Goal: Task Accomplishment & Management: Manage account settings

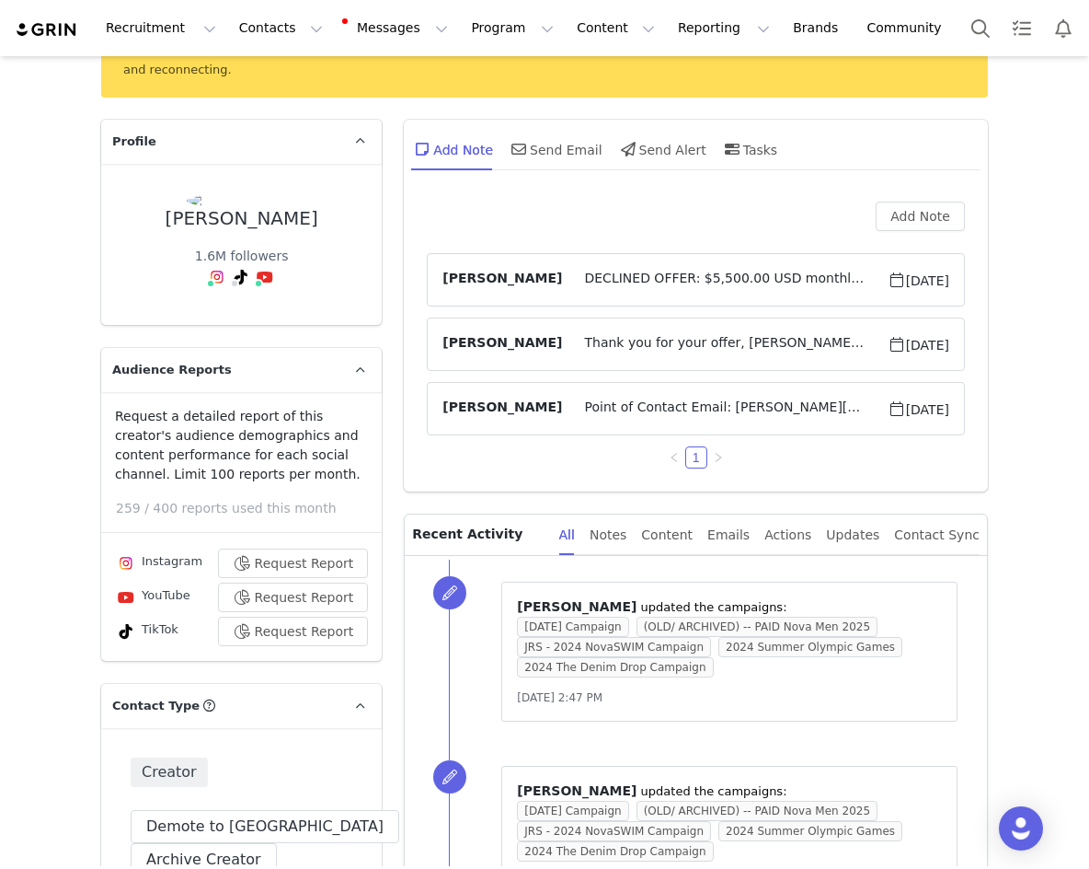
scroll to position [368, 0]
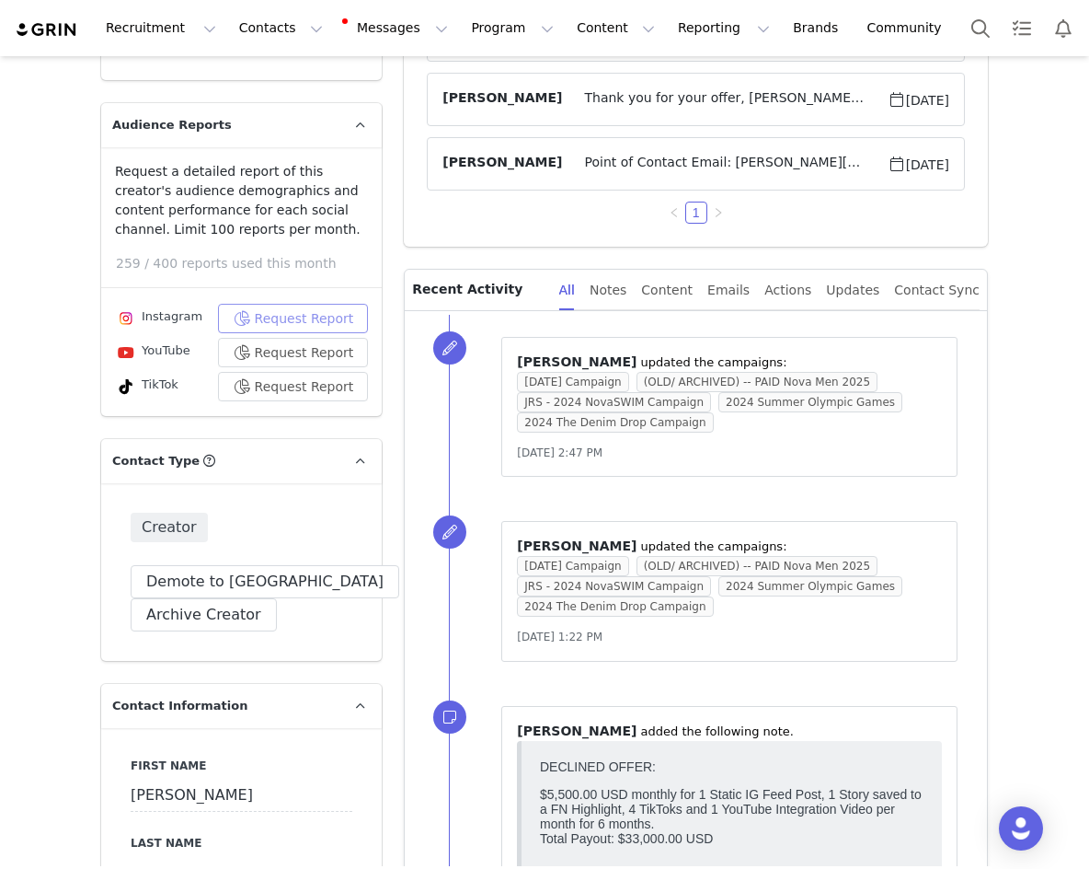
click at [294, 304] on button "Request Report" at bounding box center [293, 318] width 151 height 29
click at [627, 279] on div "Notes" at bounding box center [608, 290] width 37 height 41
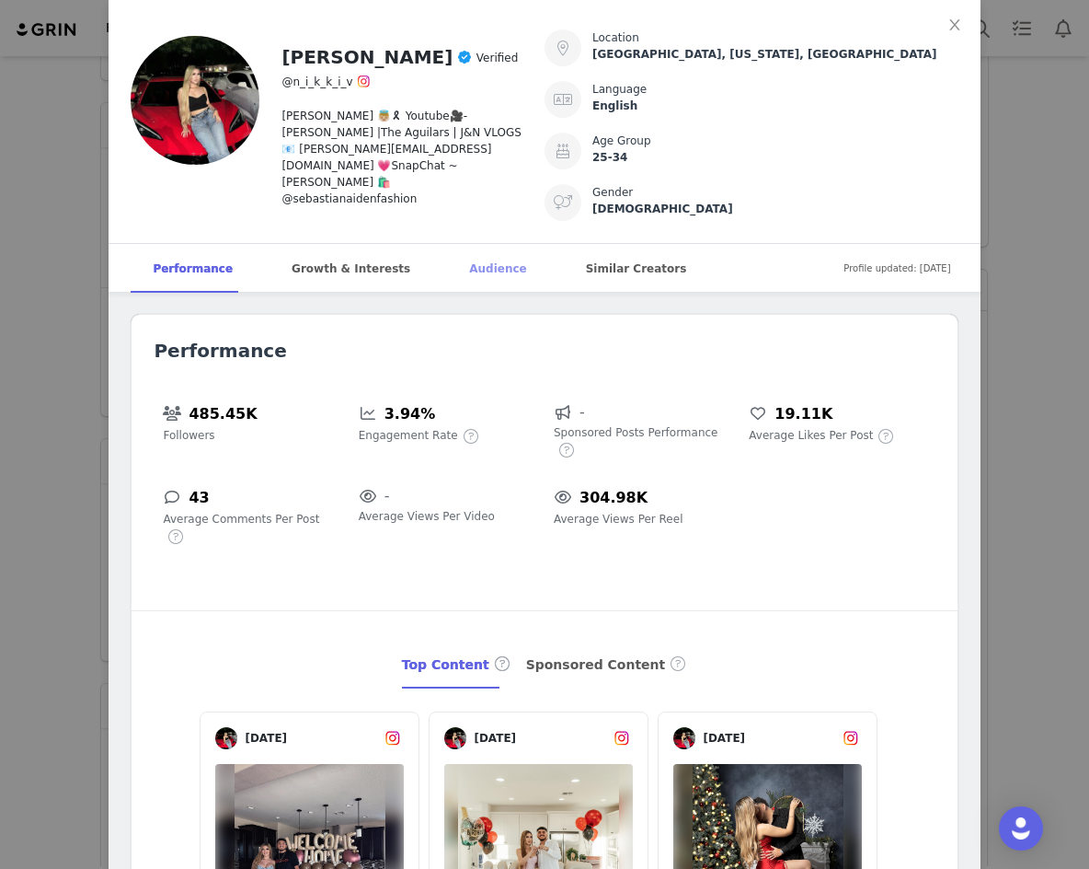
scroll to position [0, 0]
click at [449, 255] on div "Audience" at bounding box center [497, 269] width 101 height 50
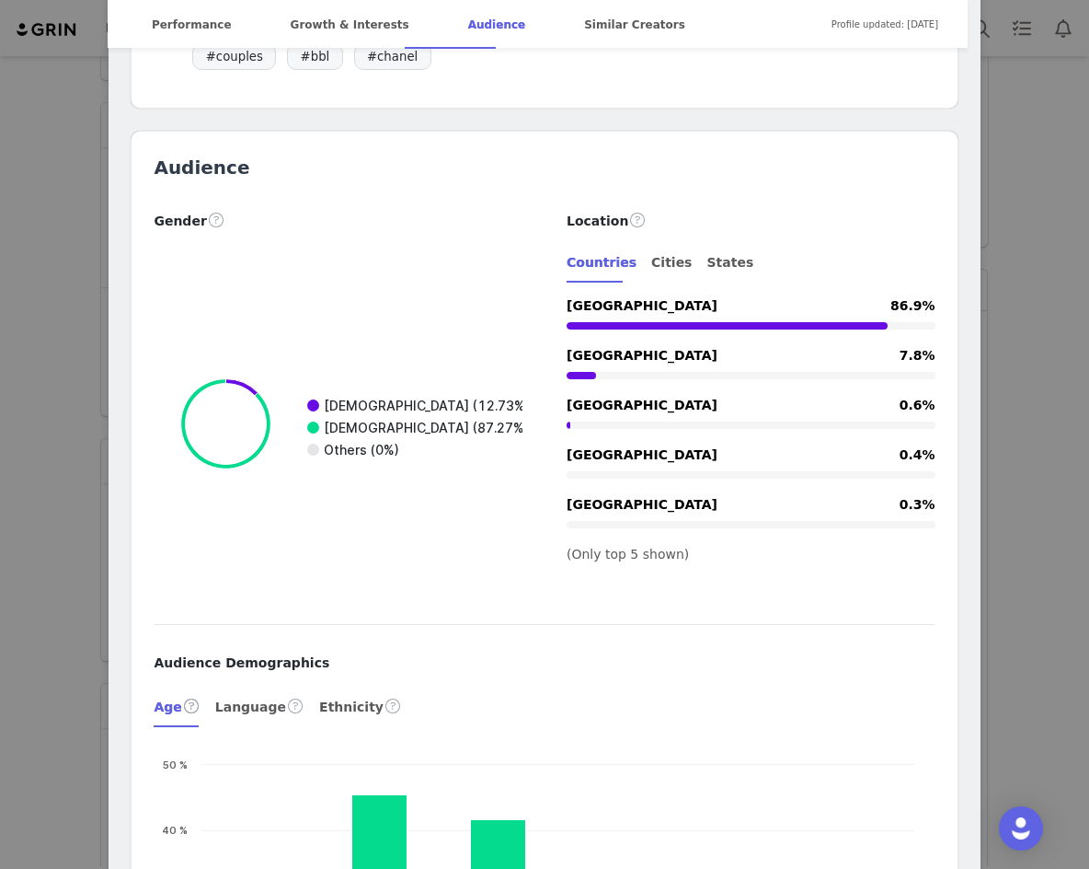
click at [1057, 210] on div "Nikki valadez Verified @n_i_k_k_i_v R.i.p Sebastian 👼🏼🎗 Youtube🎥- Nikki V |The …" at bounding box center [544, 434] width 1089 height 869
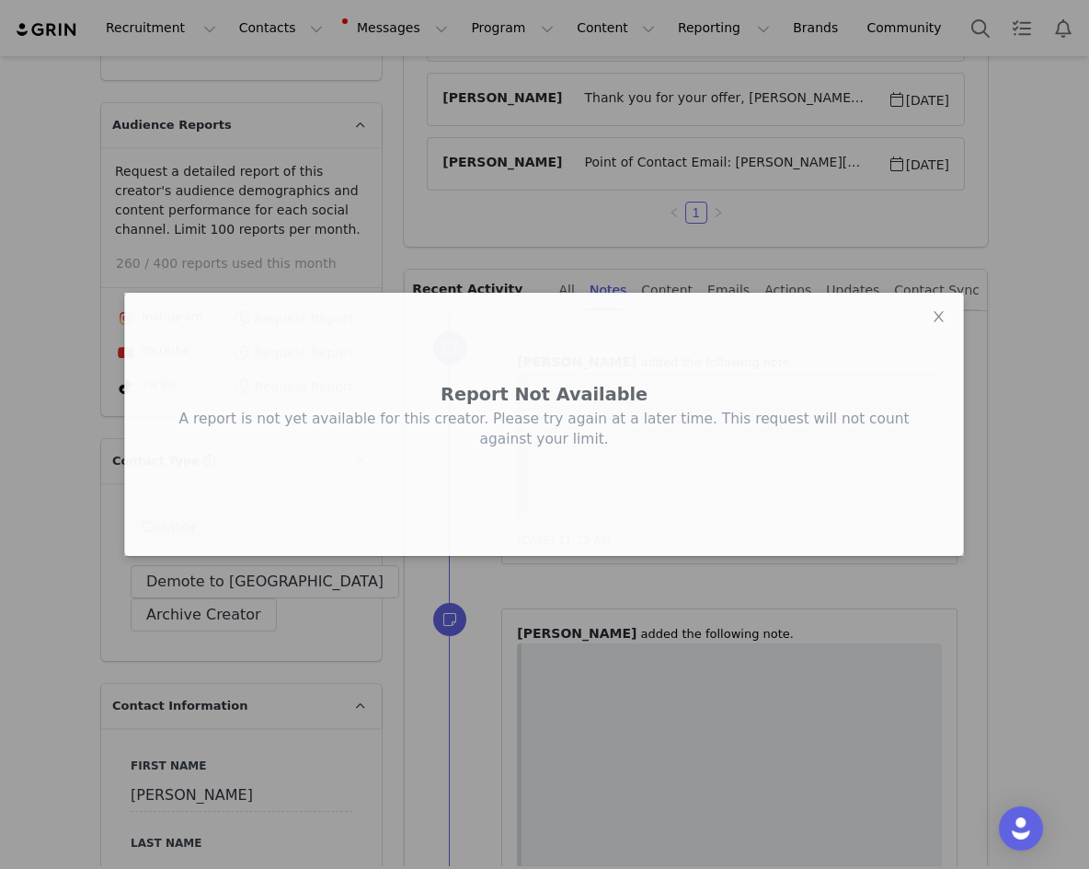
scroll to position [0, 0]
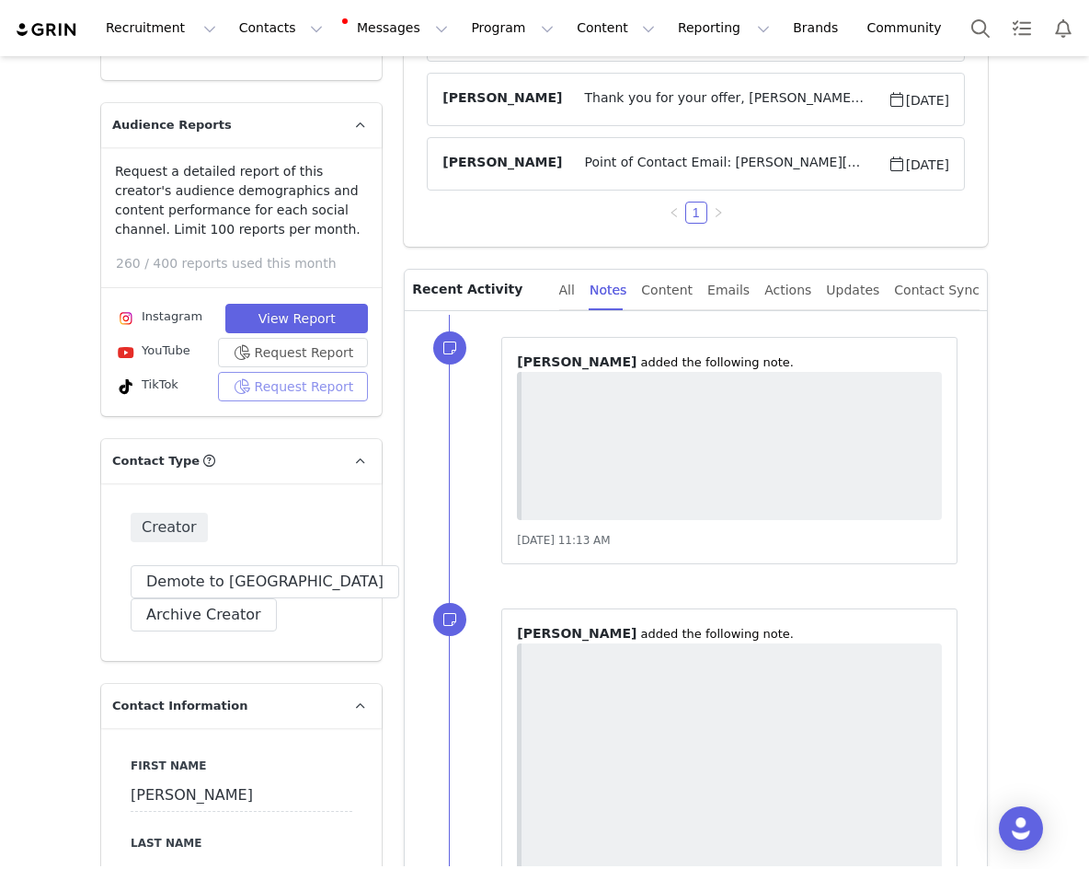
click at [299, 372] on button "Request Report" at bounding box center [293, 386] width 151 height 29
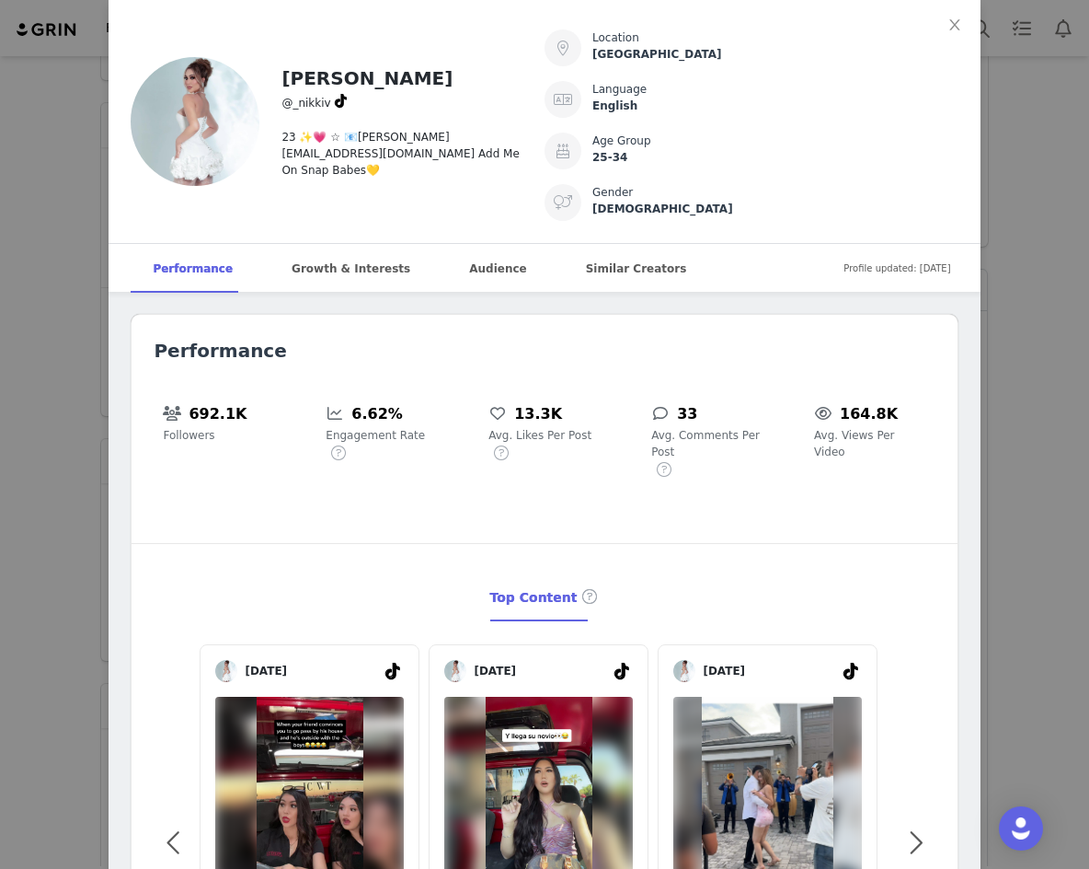
click at [439, 242] on article "Nikki v @_nikkiv 23 ✨💗 ☆ 📧nikkiv@outloudtalent.com Add Me On Snap Babes💛 Locati…" at bounding box center [544, 122] width 871 height 244
click at [450, 261] on div "Audience" at bounding box center [497, 269] width 101 height 50
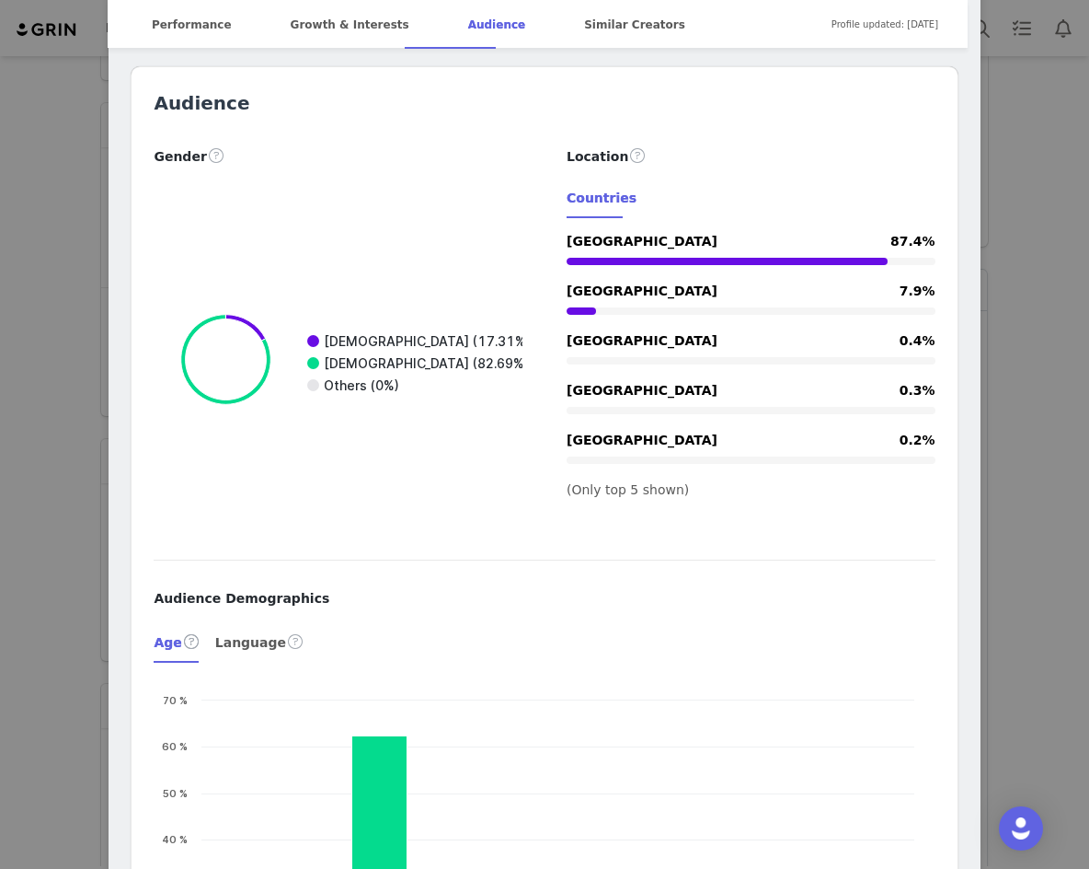
click at [1044, 229] on div "Nikki v @_nikkiv 23 ✨💗 ☆ 📧nikkiv@outloudtalent.com Add Me On Snap Babes💛 Locati…" at bounding box center [544, 434] width 1089 height 869
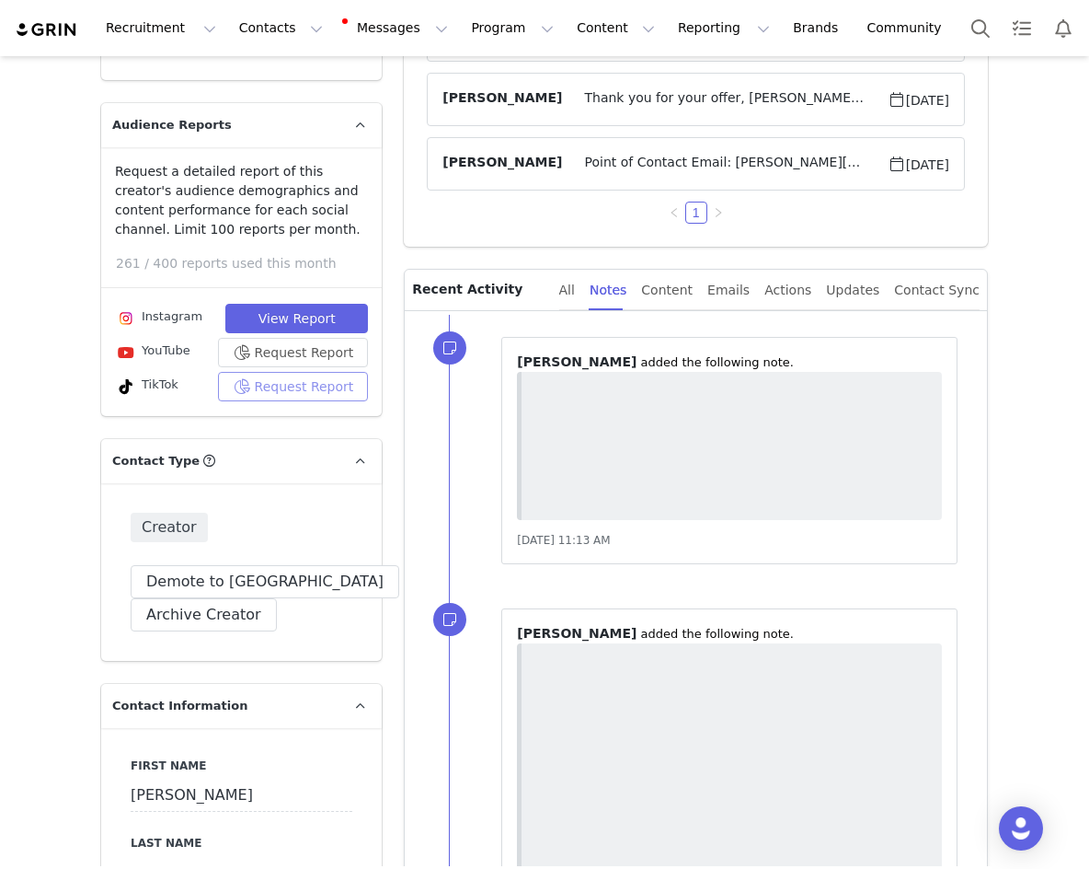
scroll to position [0, 0]
click at [301, 338] on button "Request Report" at bounding box center [293, 352] width 151 height 29
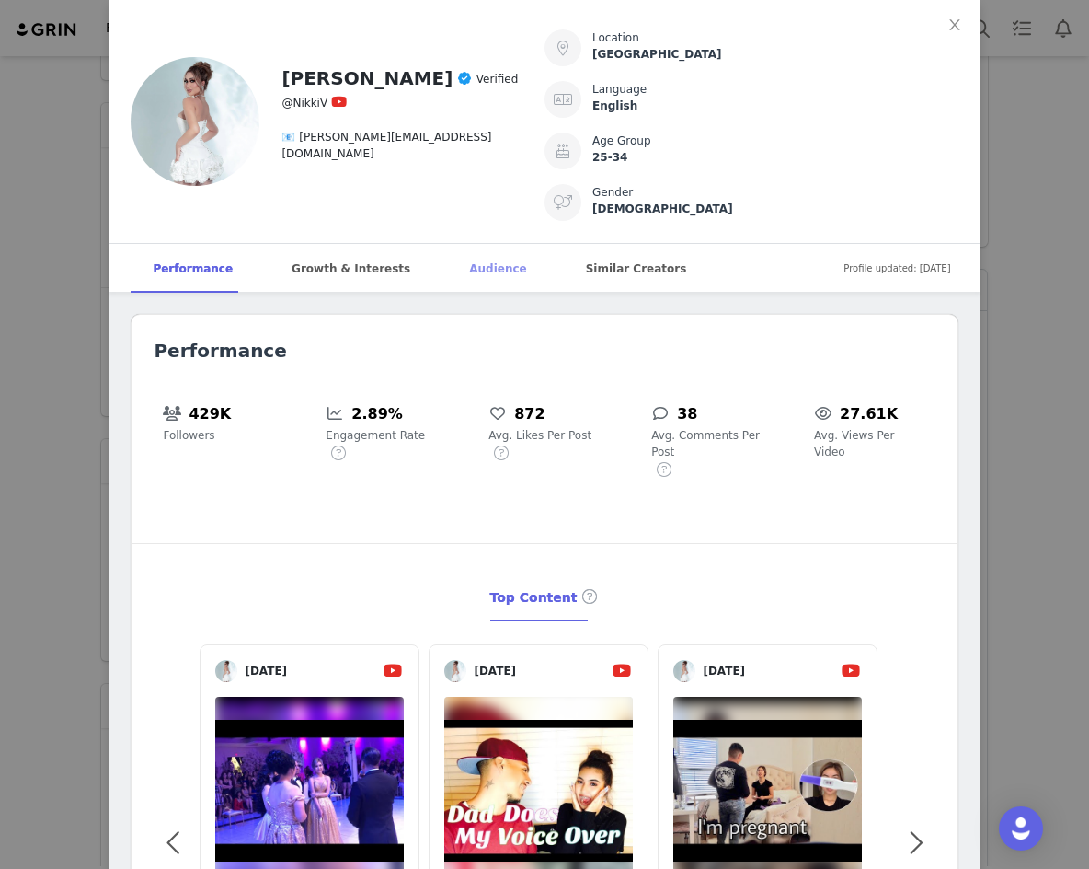
click at [447, 271] on div "Audience" at bounding box center [497, 269] width 101 height 50
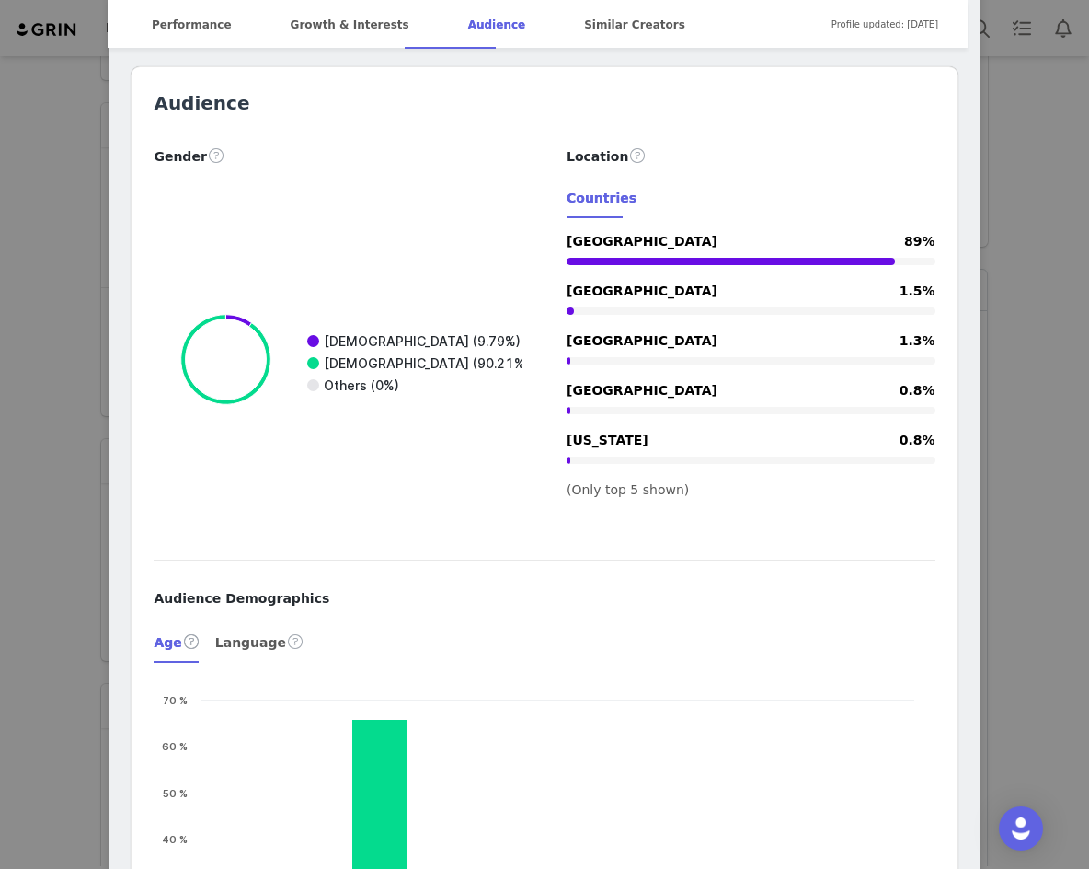
click at [1003, 334] on div "Nikki V. Verified @NikkiV 📧 nikkiv@outloudtalent.com Location United States Lan…" at bounding box center [544, 434] width 1089 height 869
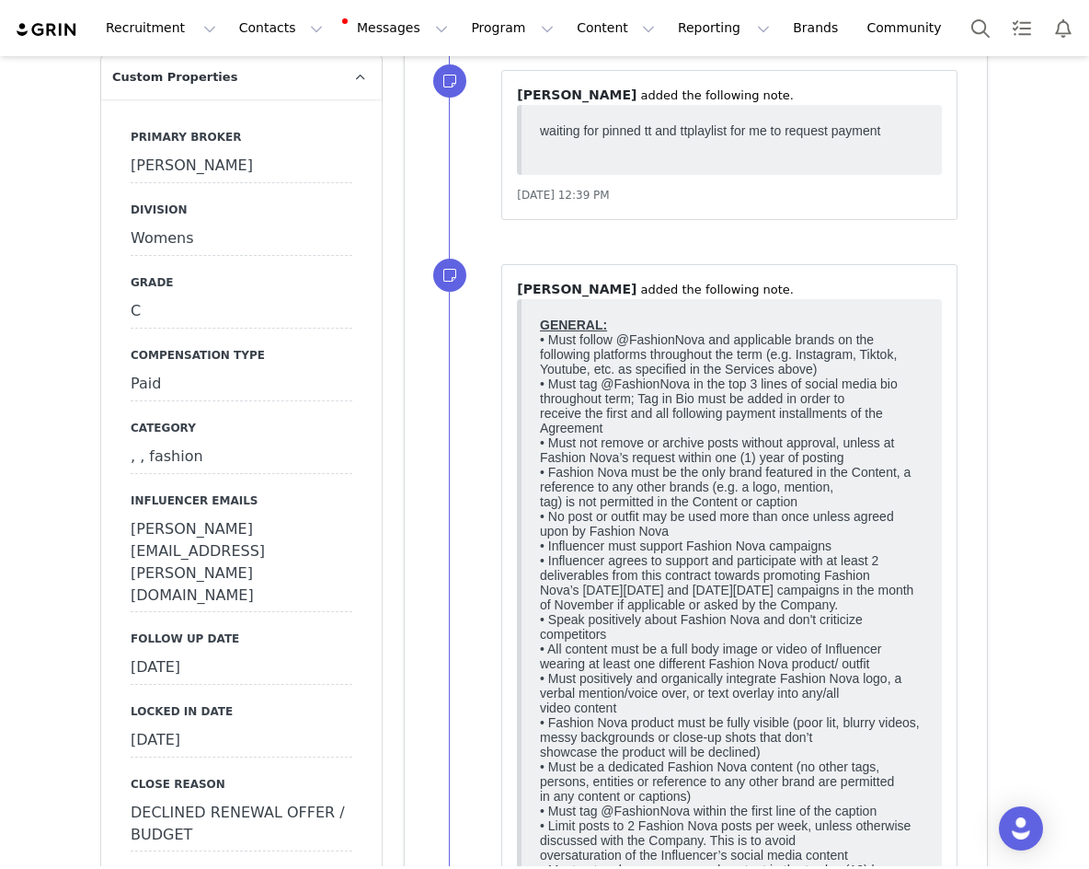
scroll to position [2392, 0]
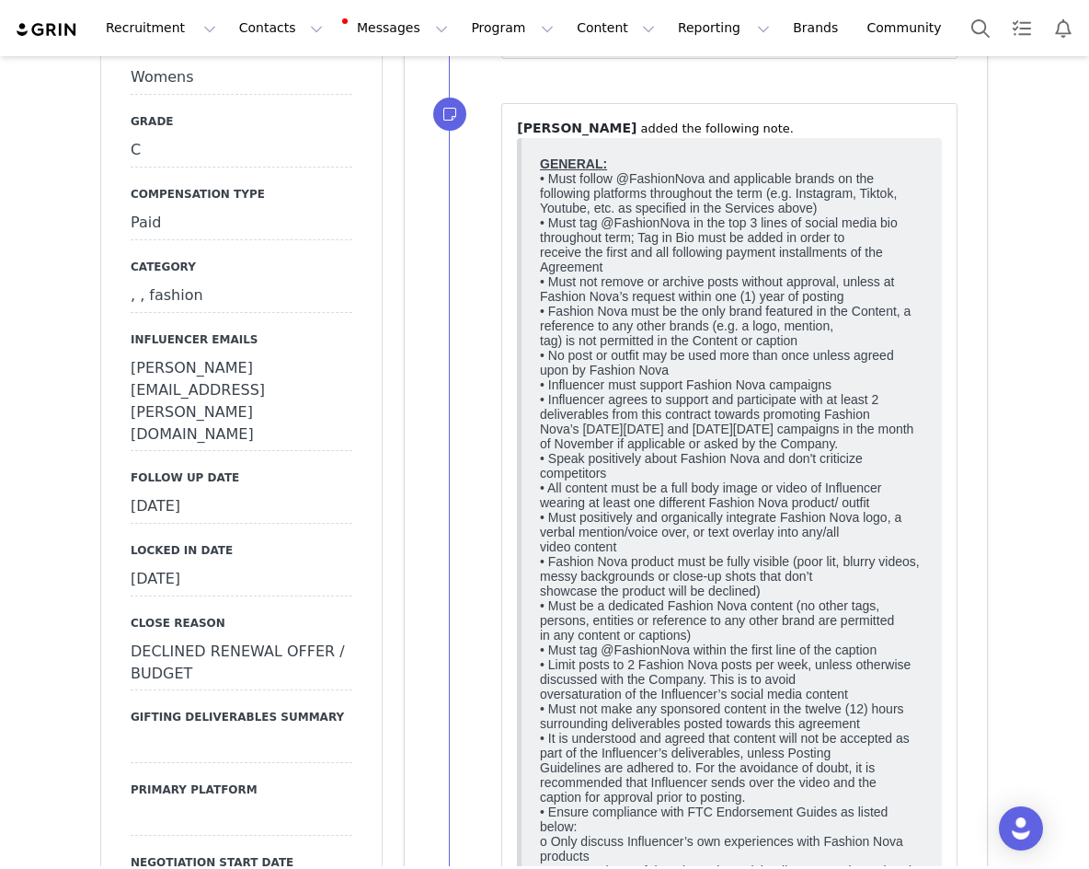
click at [261, 352] on div "patrick@bowie-agency.com" at bounding box center [242, 401] width 222 height 98
click at [261, 352] on textarea "patrick@bowie-agency.com" at bounding box center [242, 384] width 222 height 64
click at [151, 426] on button "Save" at bounding box center [156, 438] width 51 height 25
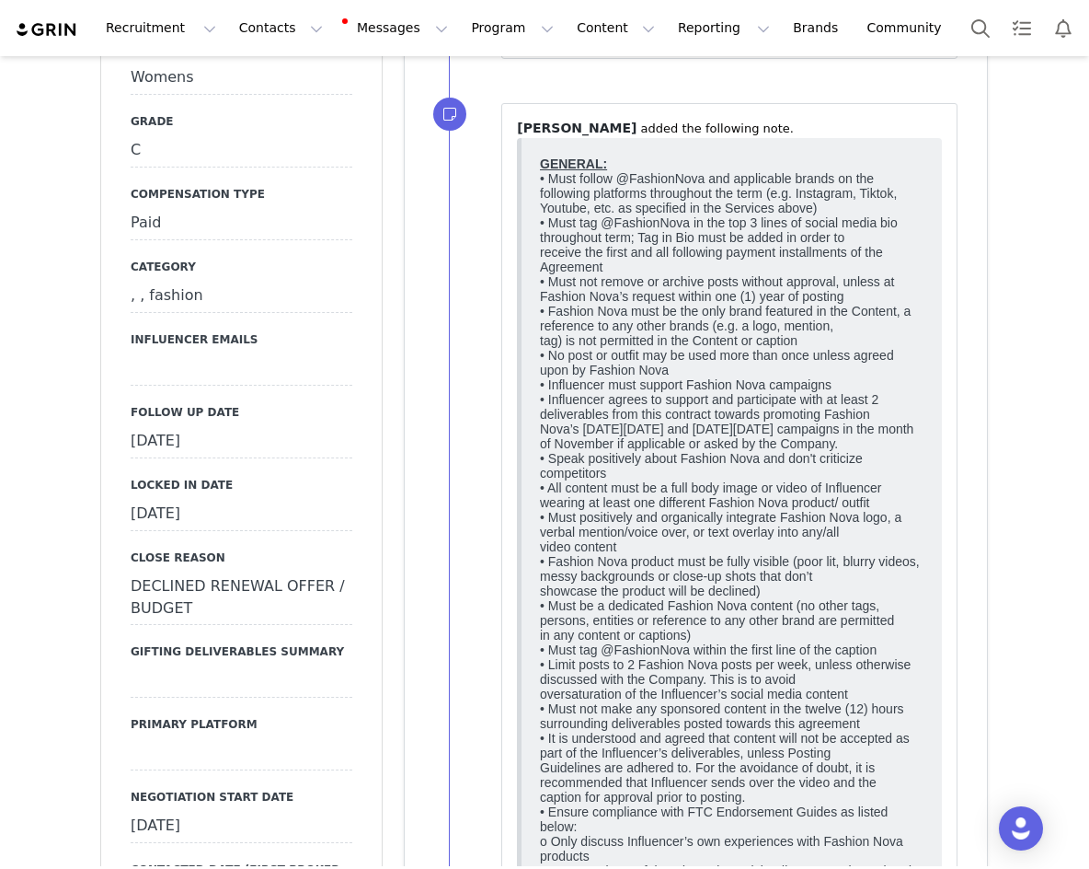
click at [254, 571] on div "DECLINED RENEWAL OFFER / BUDGET" at bounding box center [242, 598] width 222 height 54
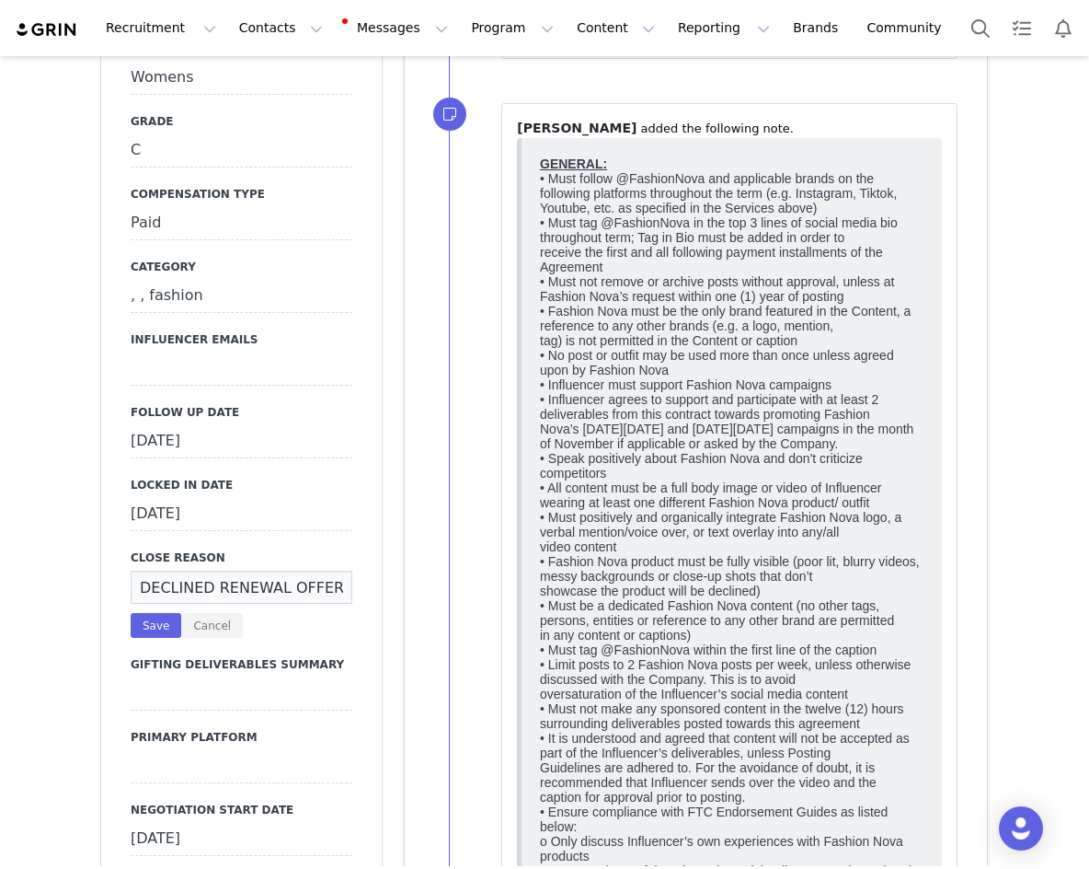
click at [254, 571] on input "DECLINED RENEWAL OFFER / BUDGET" at bounding box center [242, 587] width 222 height 33
click at [149, 613] on button "Save" at bounding box center [156, 625] width 51 height 25
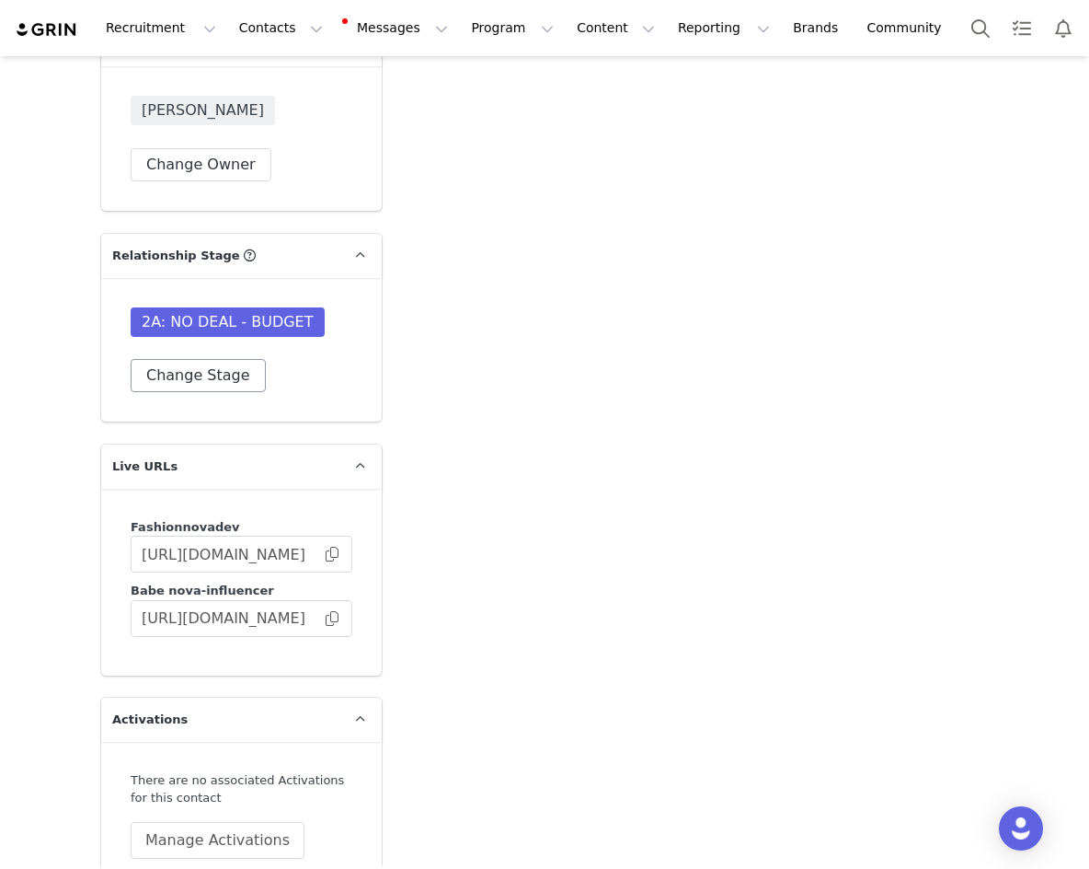
scroll to position [5429, 0]
click at [212, 361] on button "Change Stage" at bounding box center [198, 377] width 135 height 33
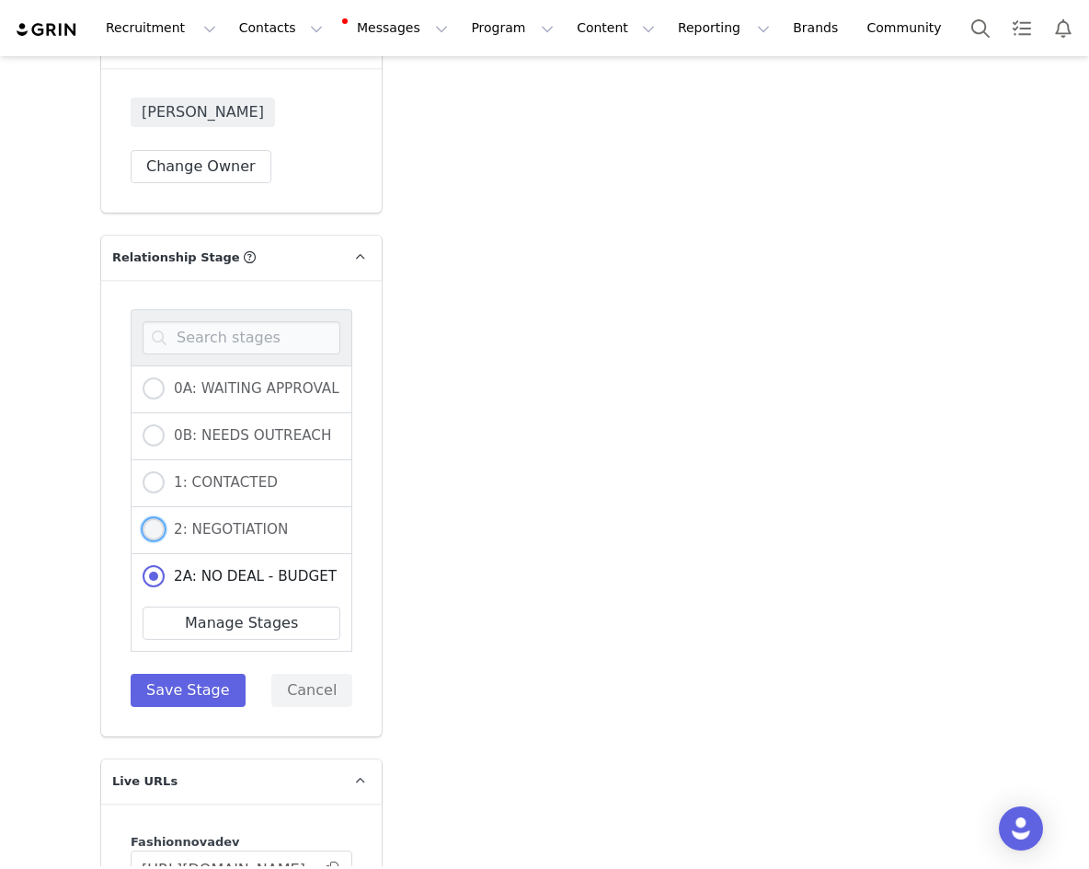
click at [234, 521] on span "2: NEGOTIATION" at bounding box center [226, 529] width 123 height 17
click at [165, 518] on input "2: NEGOTIATION" at bounding box center [154, 530] width 22 height 24
radio input "true"
radio input "false"
drag, startPoint x: 191, startPoint y: 584, endPoint x: 213, endPoint y: 572, distance: 25.1
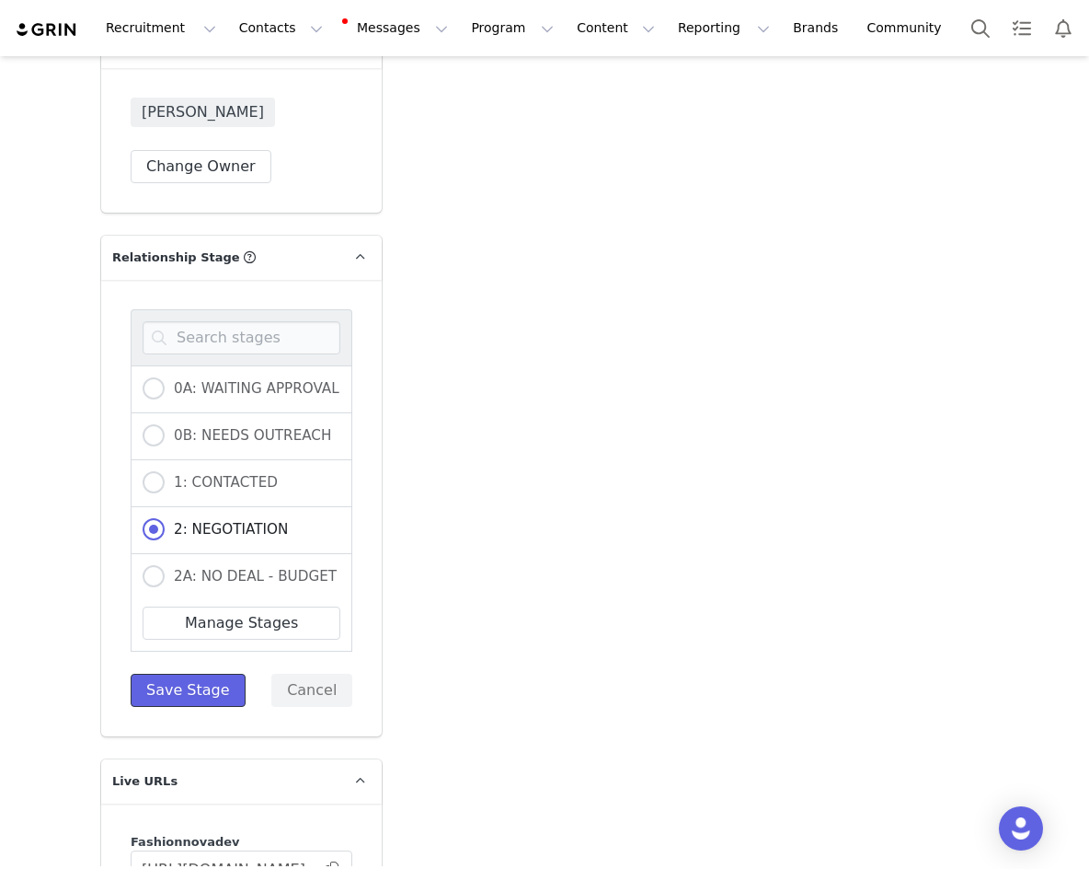
click at [191, 674] on button "Save Stage" at bounding box center [188, 690] width 115 height 33
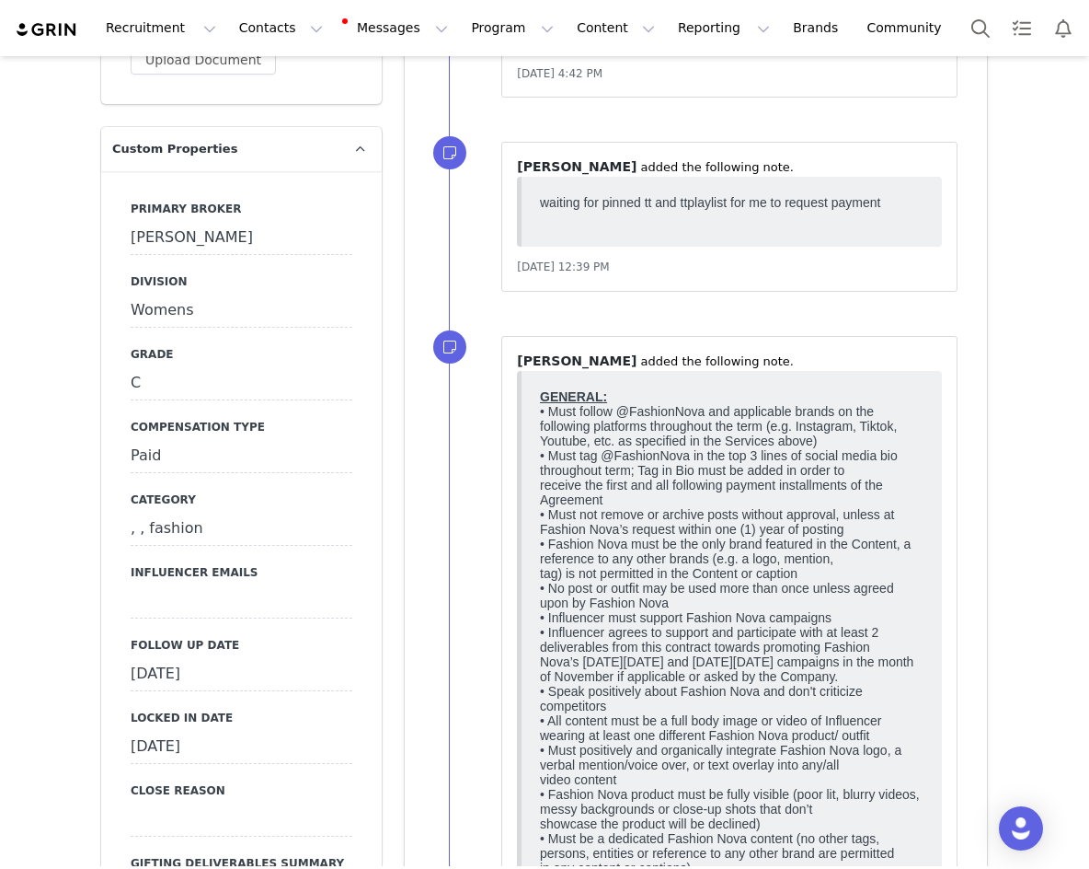
scroll to position [2116, 0]
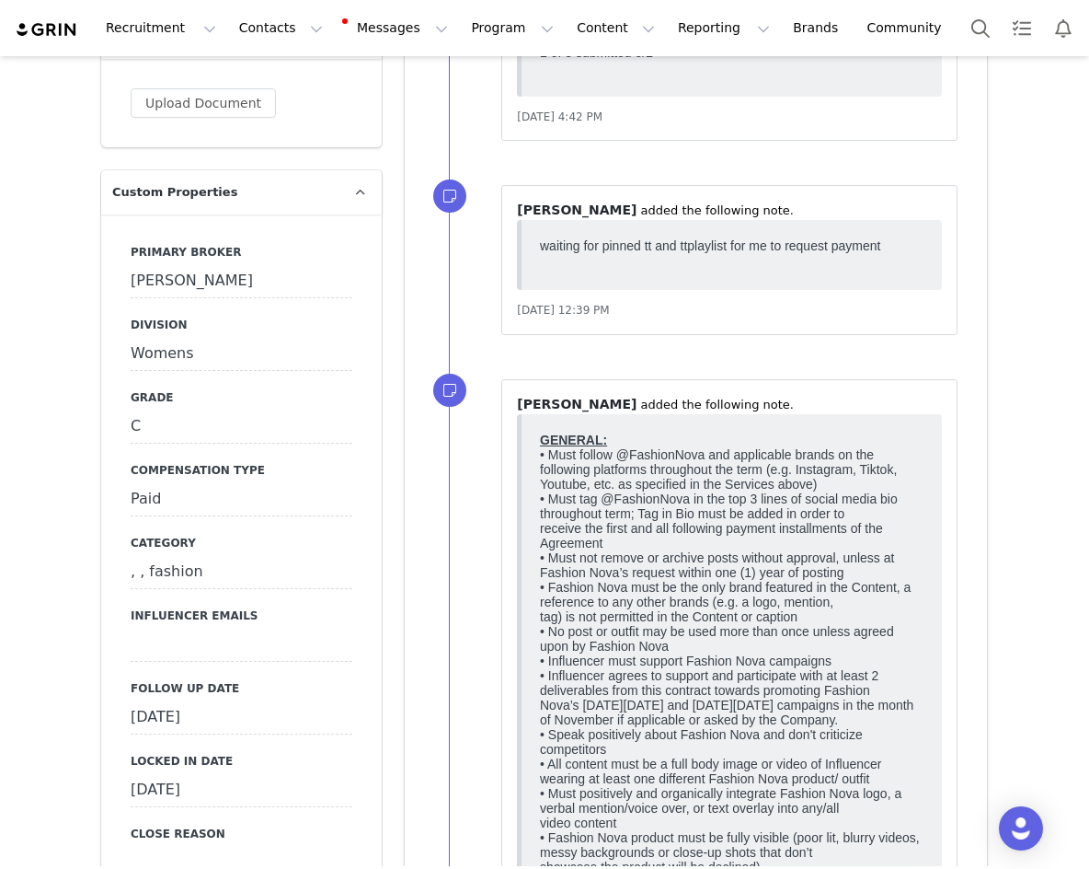
click at [201, 265] on div "Jasmine" at bounding box center [242, 281] width 222 height 33
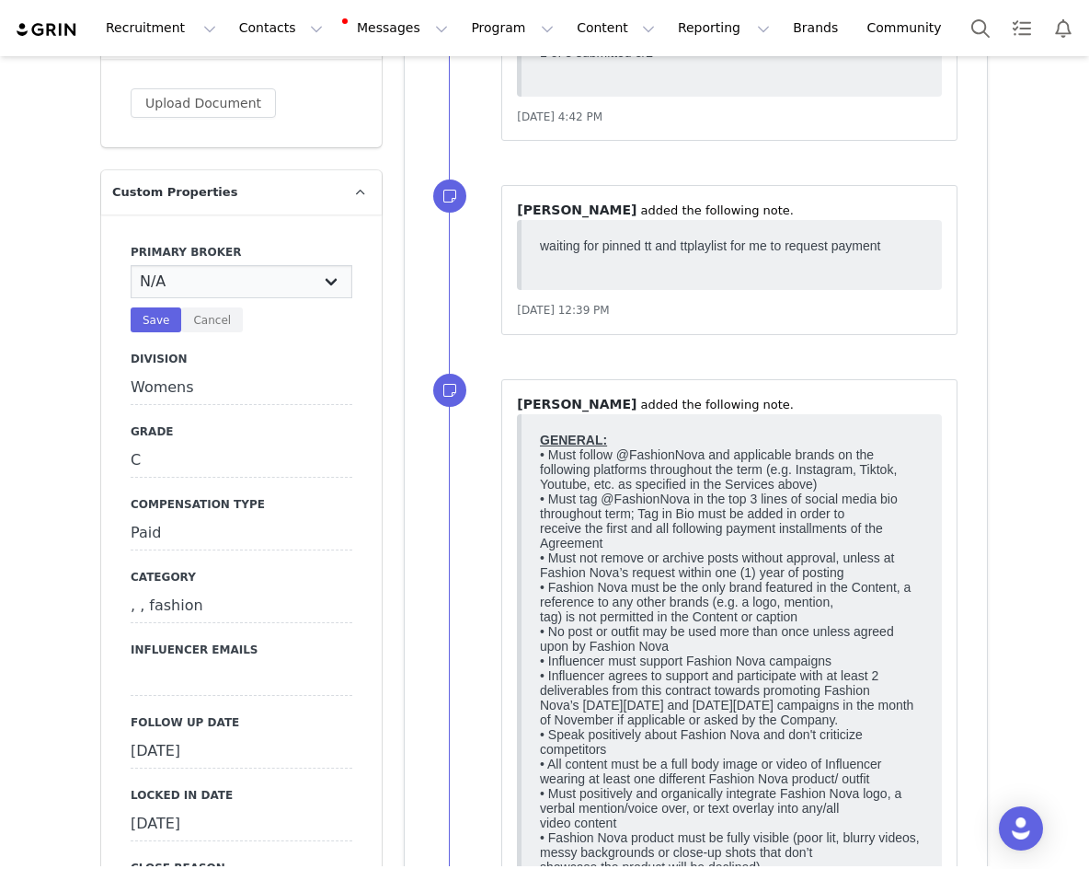
select select "Bre"
click at [131, 265] on select "N/A Erin Stephanie Jasmine Hedy Bre Evelyn Pacey Jonny Alex Ashley Mike Chabely…" at bounding box center [242, 281] width 222 height 33
click at [131, 307] on button "Save" at bounding box center [156, 319] width 51 height 25
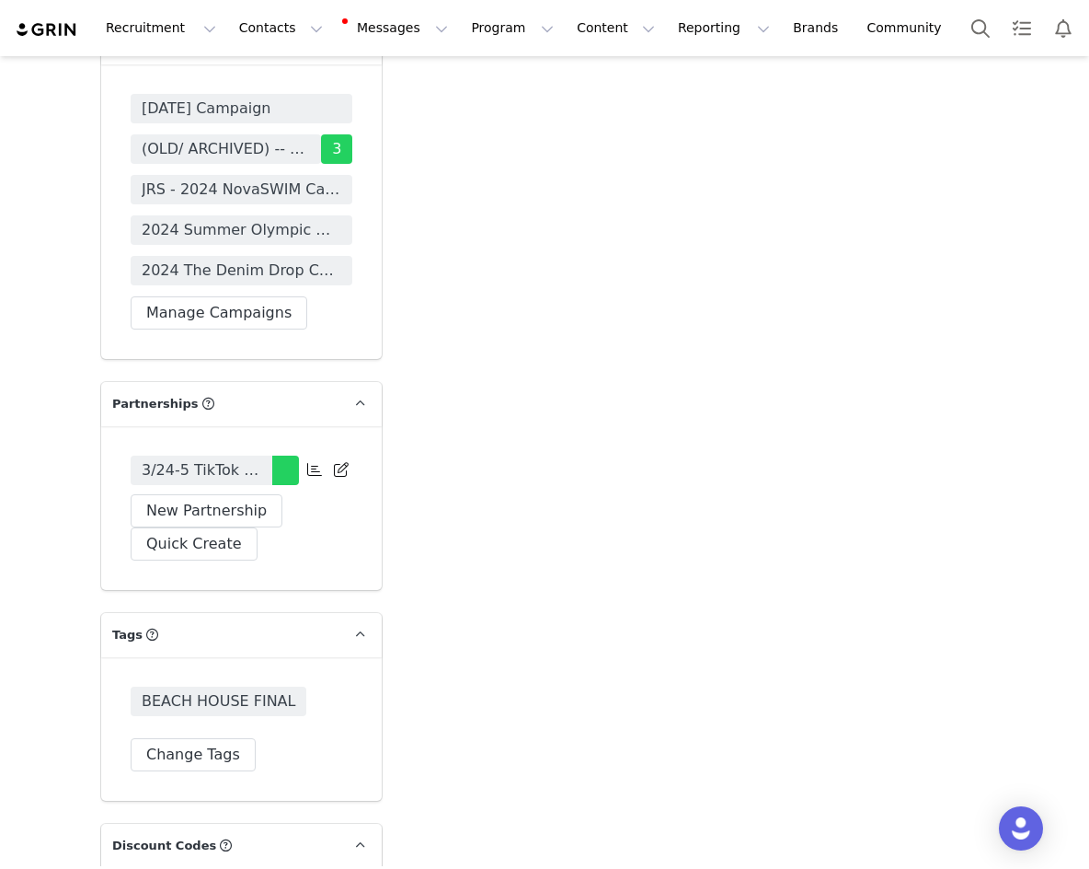
scroll to position [6349, 0]
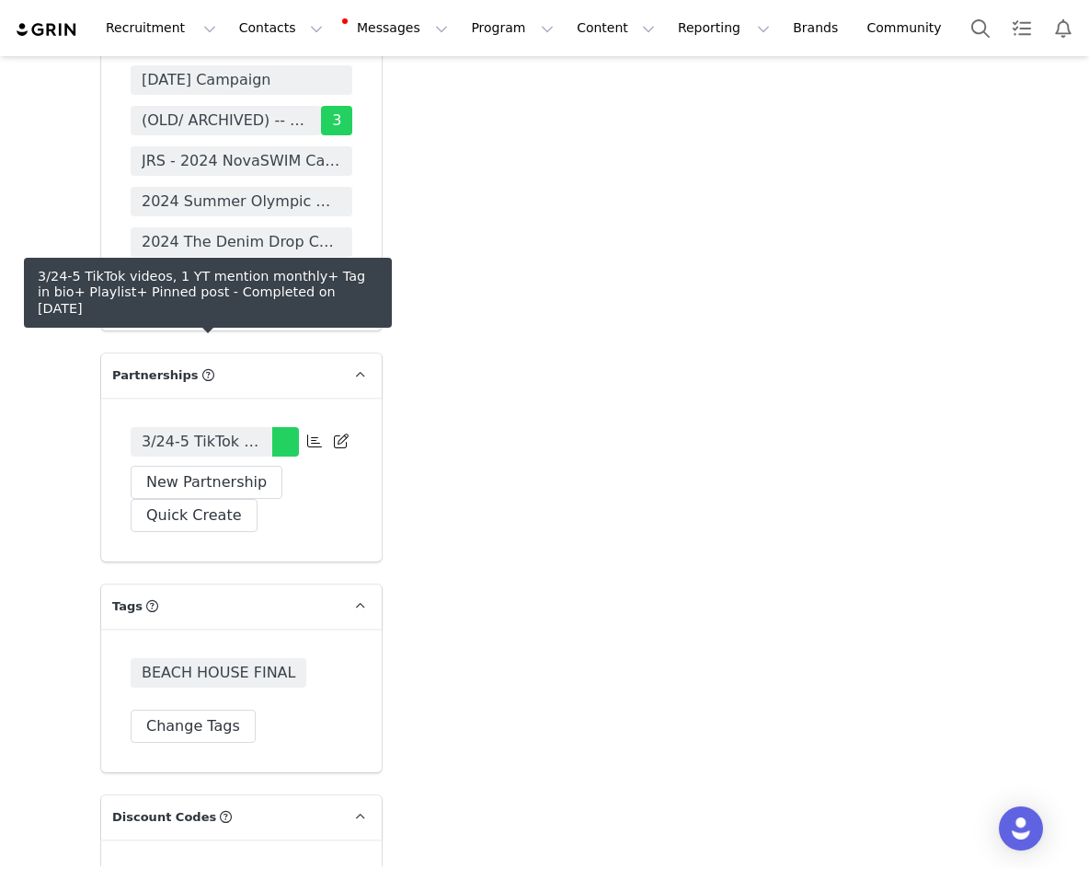
click at [215, 431] on span "3/24-5 TikTok videos, 1 YT mention monthly+ Tag in bio+ Playlist+ Pinned post" at bounding box center [202, 442] width 120 height 22
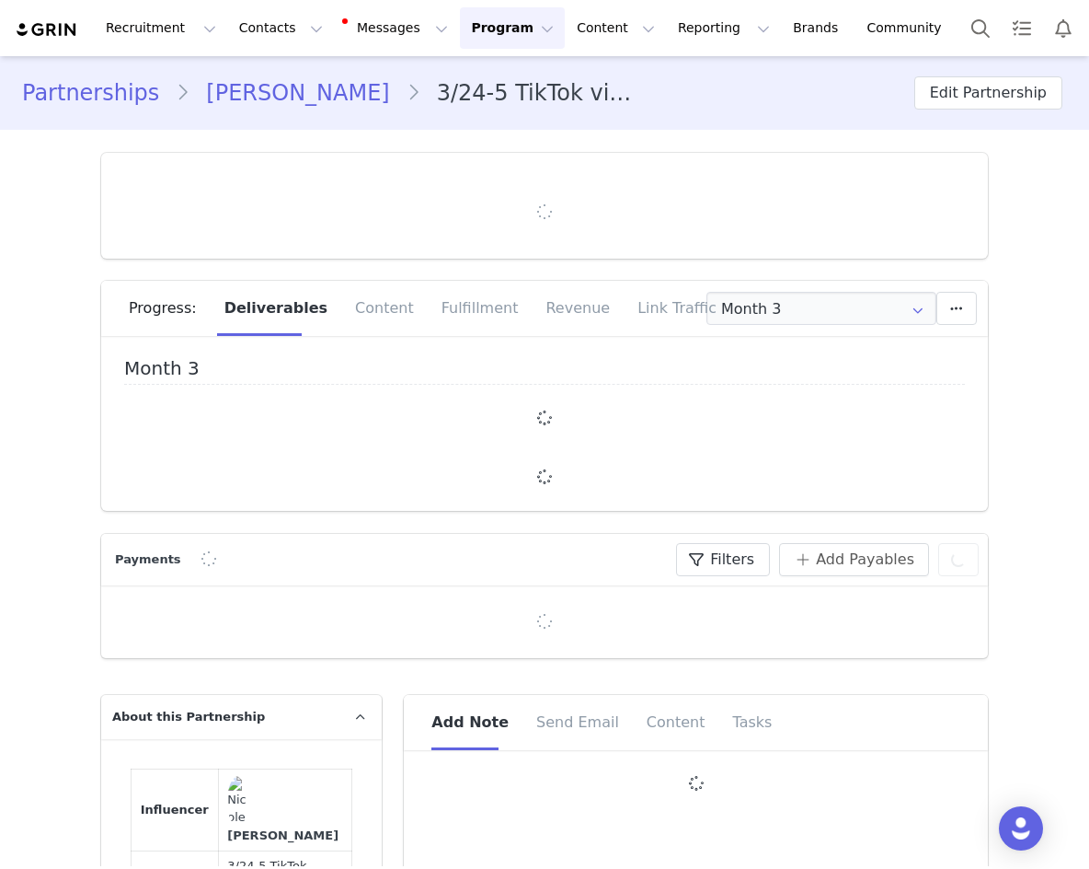
type input "+1 ([GEOGRAPHIC_DATA])"
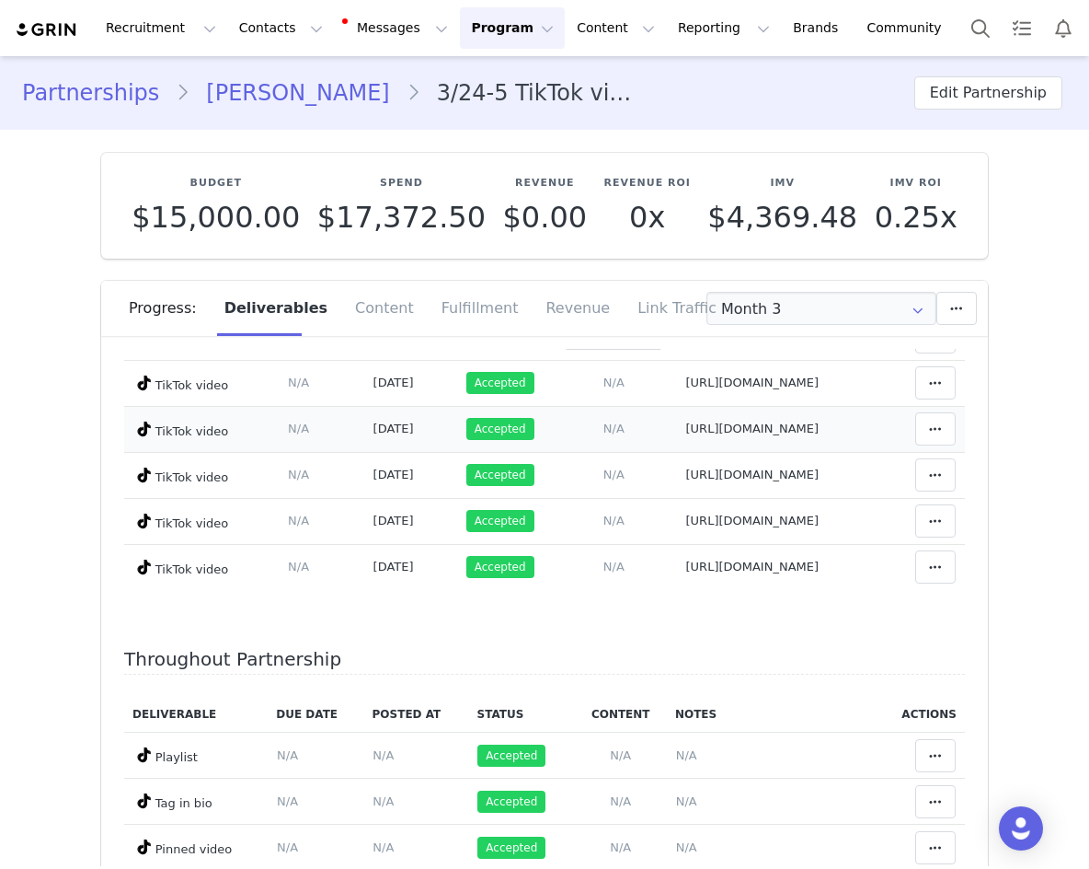
scroll to position [207, 0]
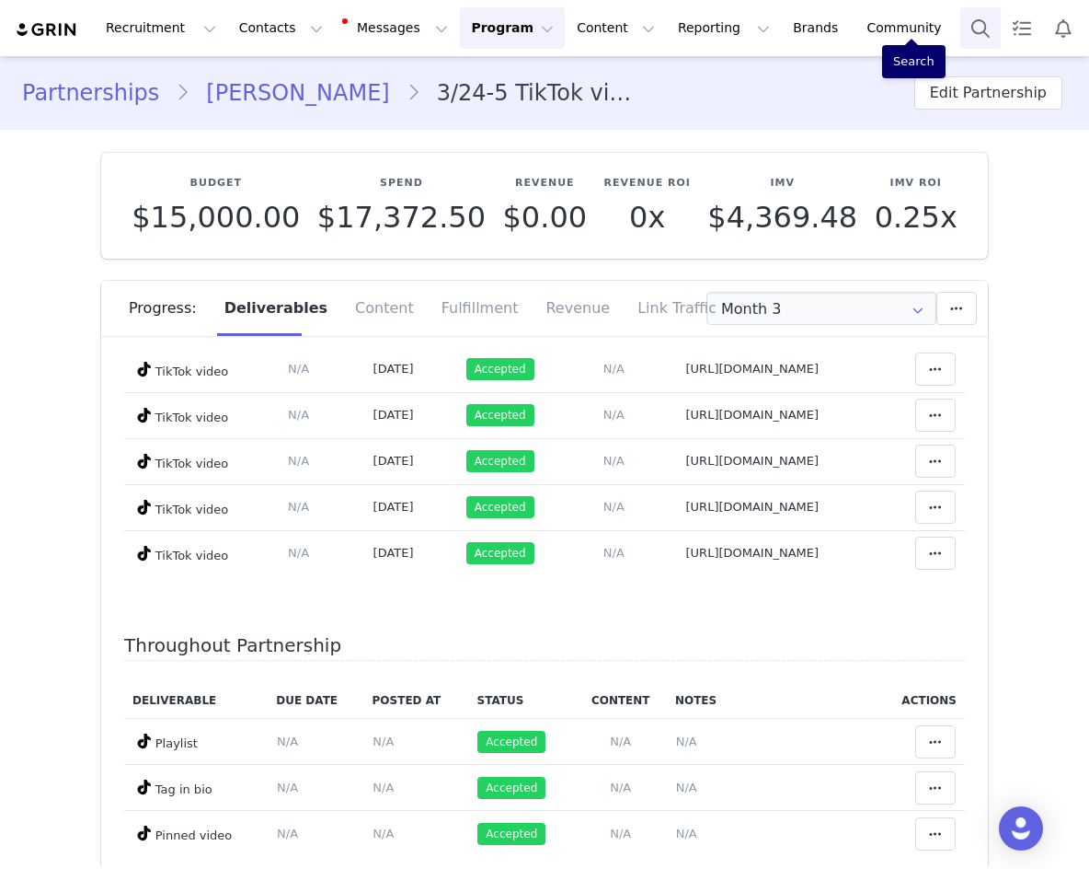
click at [961, 40] on button "Search" at bounding box center [981, 27] width 40 height 41
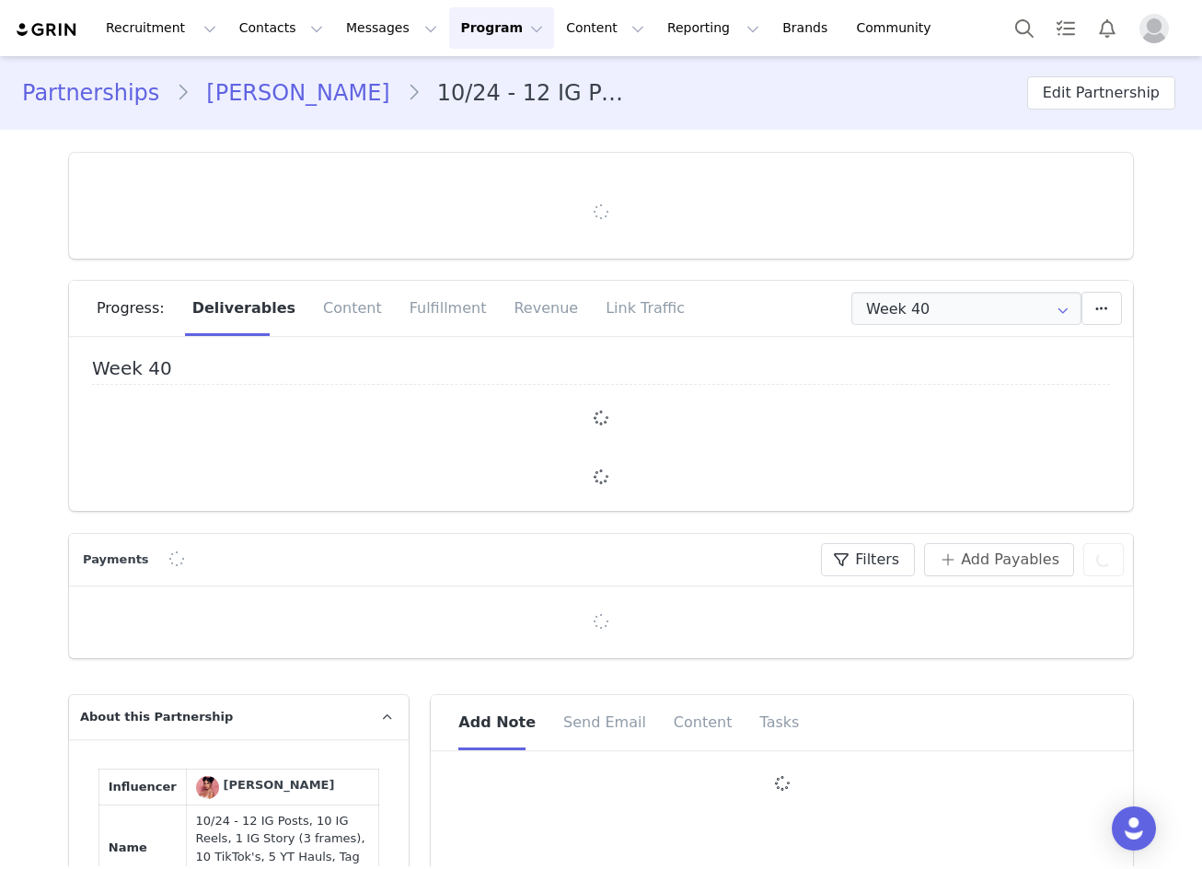
type input "+1 ([GEOGRAPHIC_DATA])"
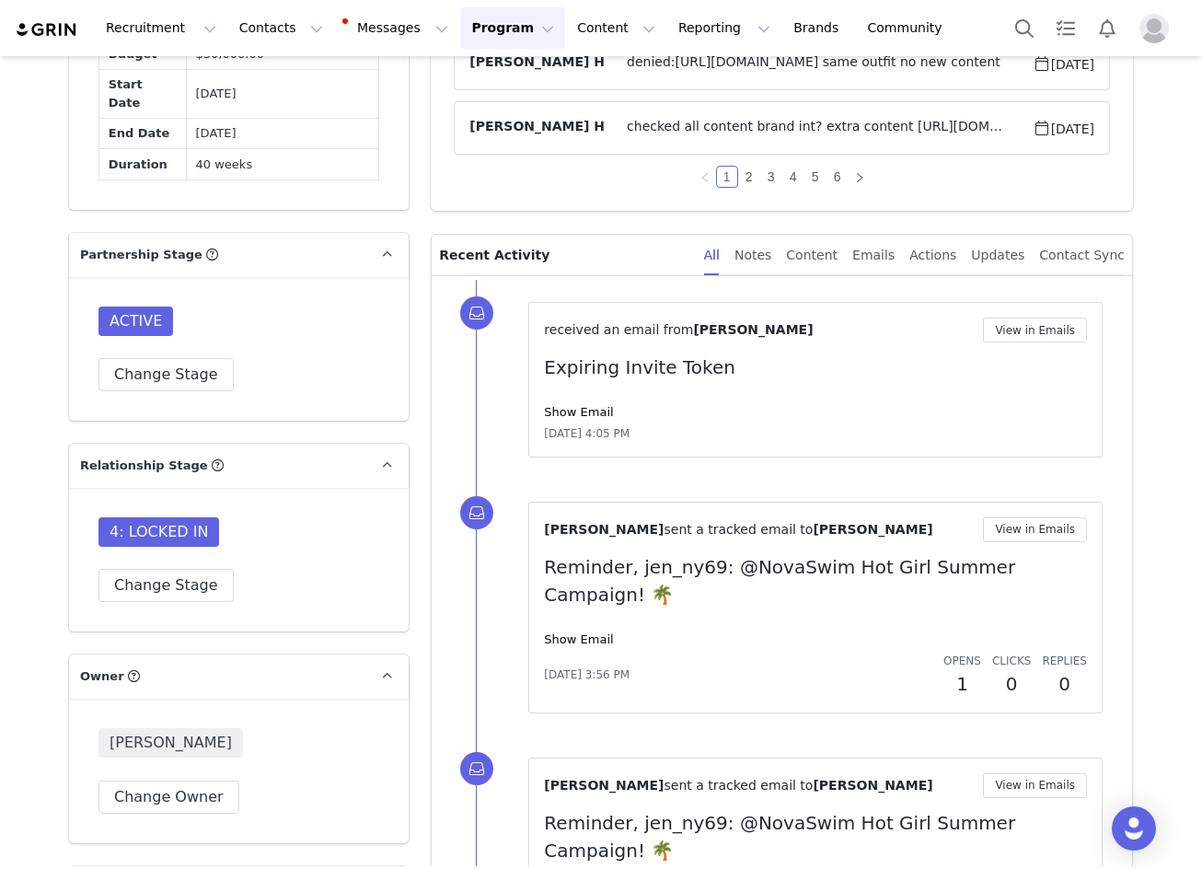
scroll to position [1472, 0]
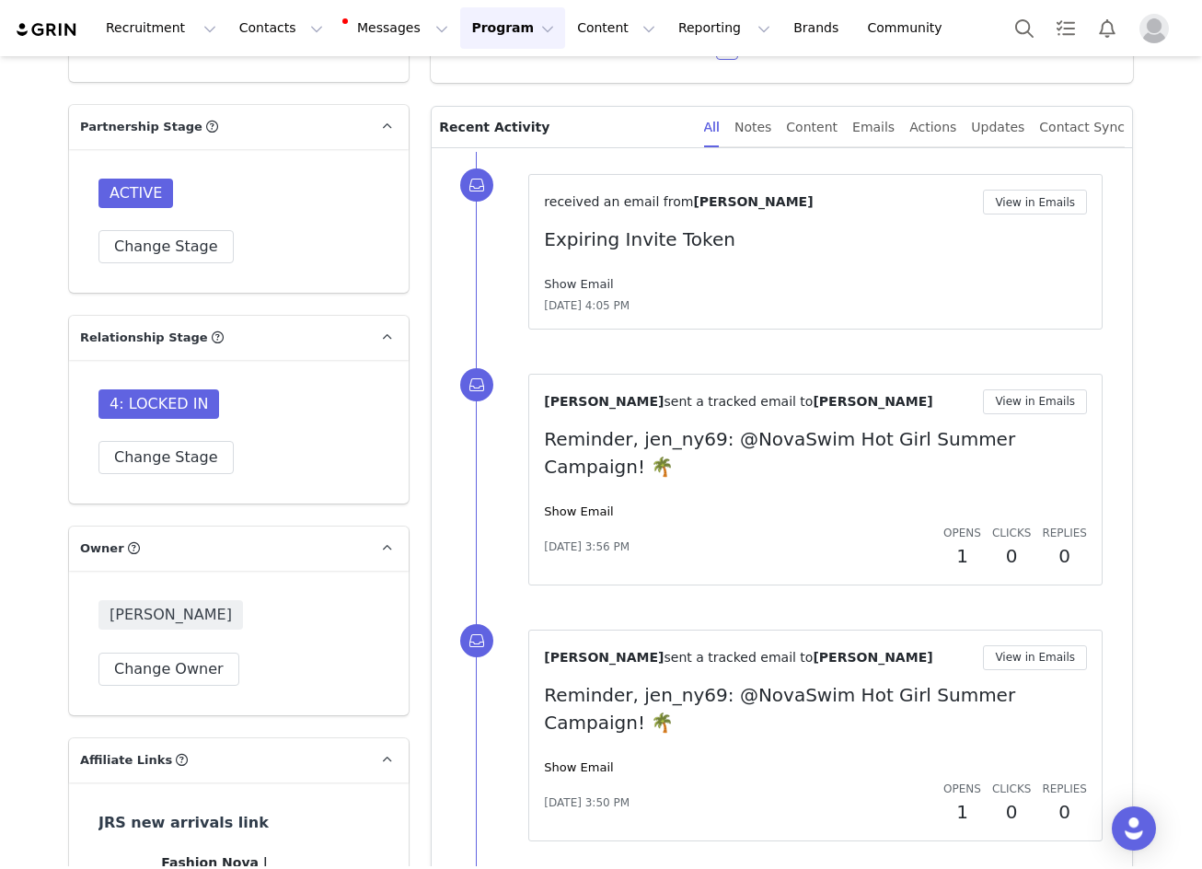
click at [567, 283] on link "Show Email" at bounding box center [578, 284] width 69 height 14
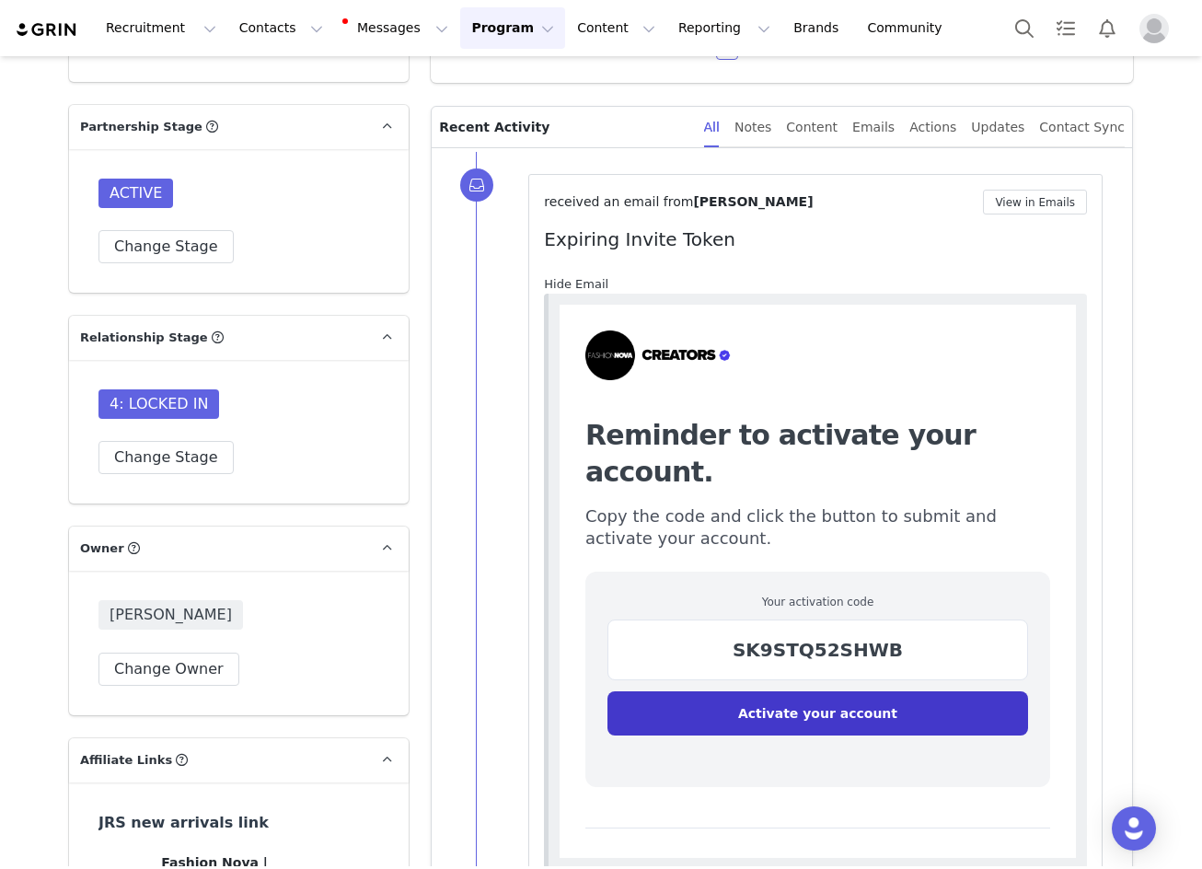
scroll to position [0, 0]
click at [567, 283] on link "Hide Email" at bounding box center [576, 284] width 64 height 14
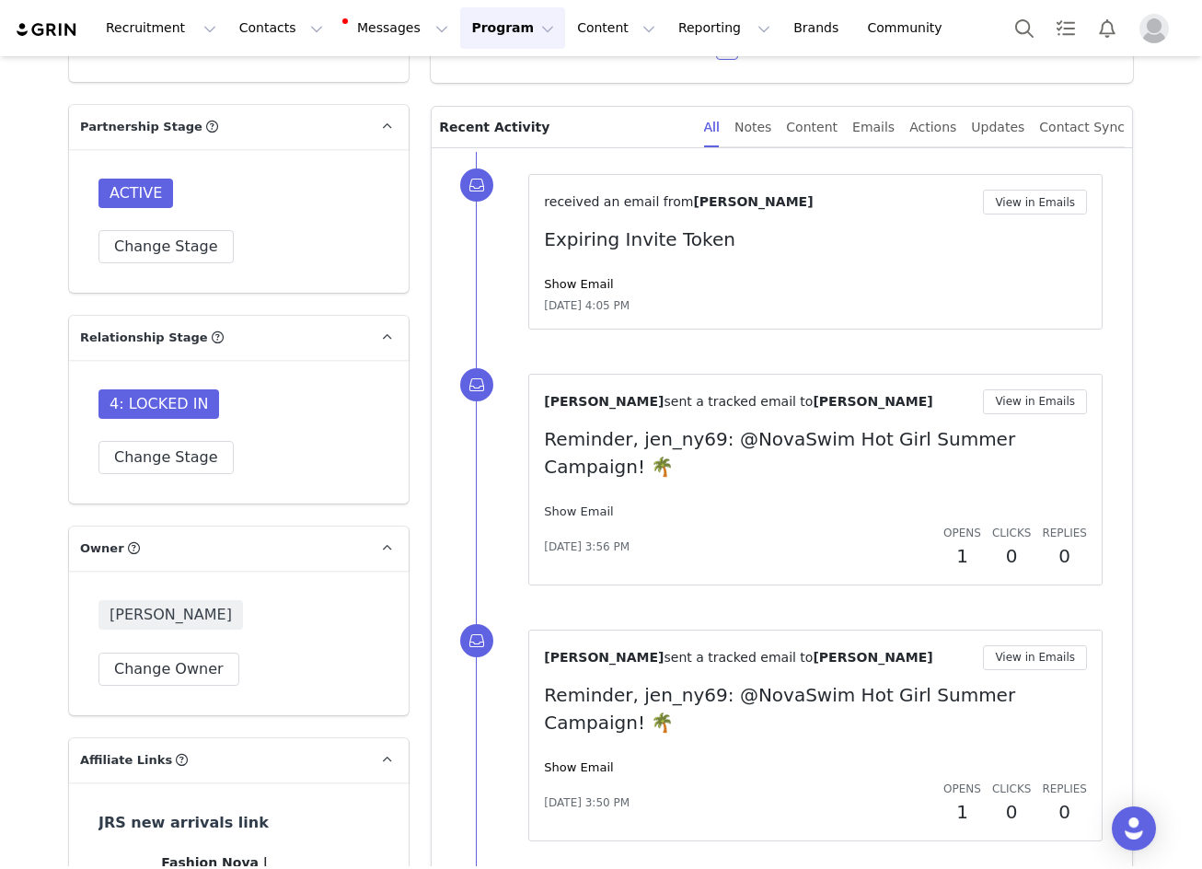
click at [574, 504] on link "Show Email" at bounding box center [578, 511] width 69 height 14
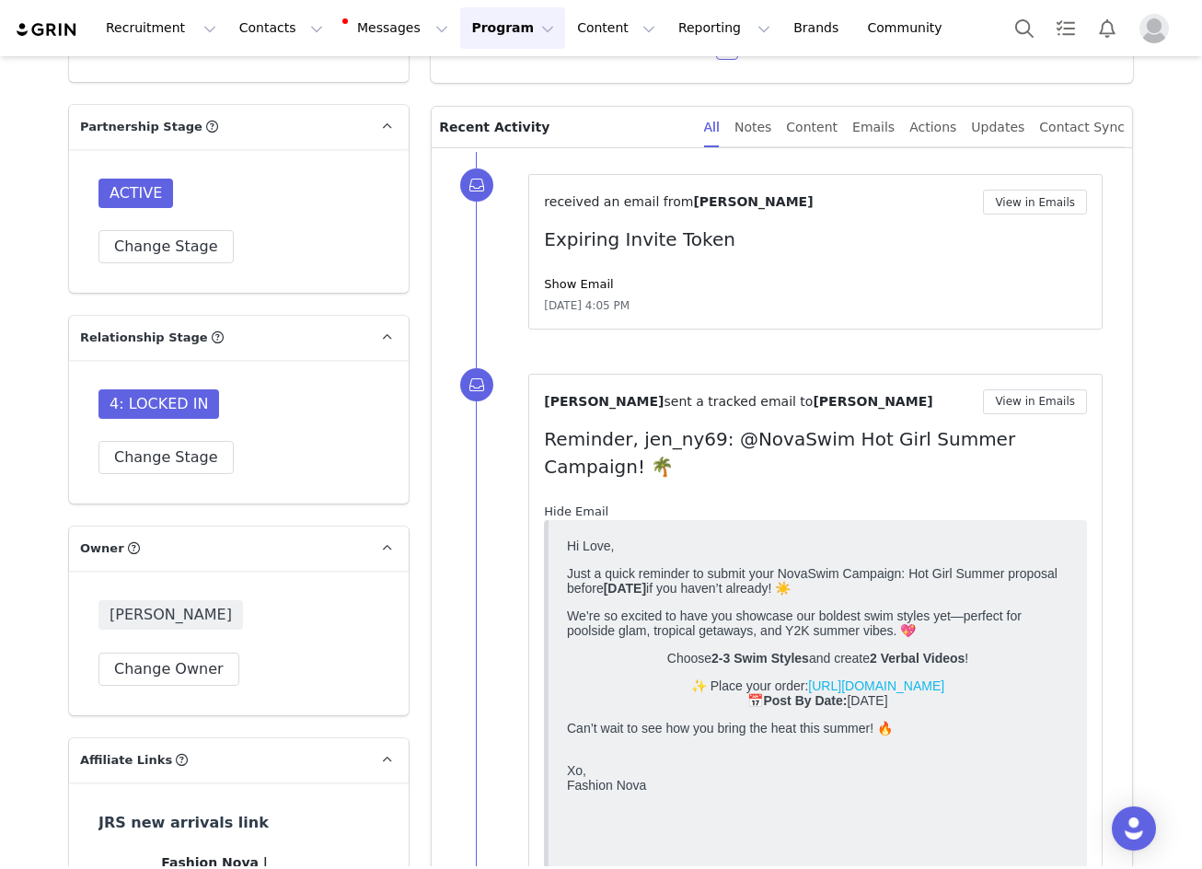
click at [572, 504] on link "Hide Email" at bounding box center [576, 511] width 64 height 14
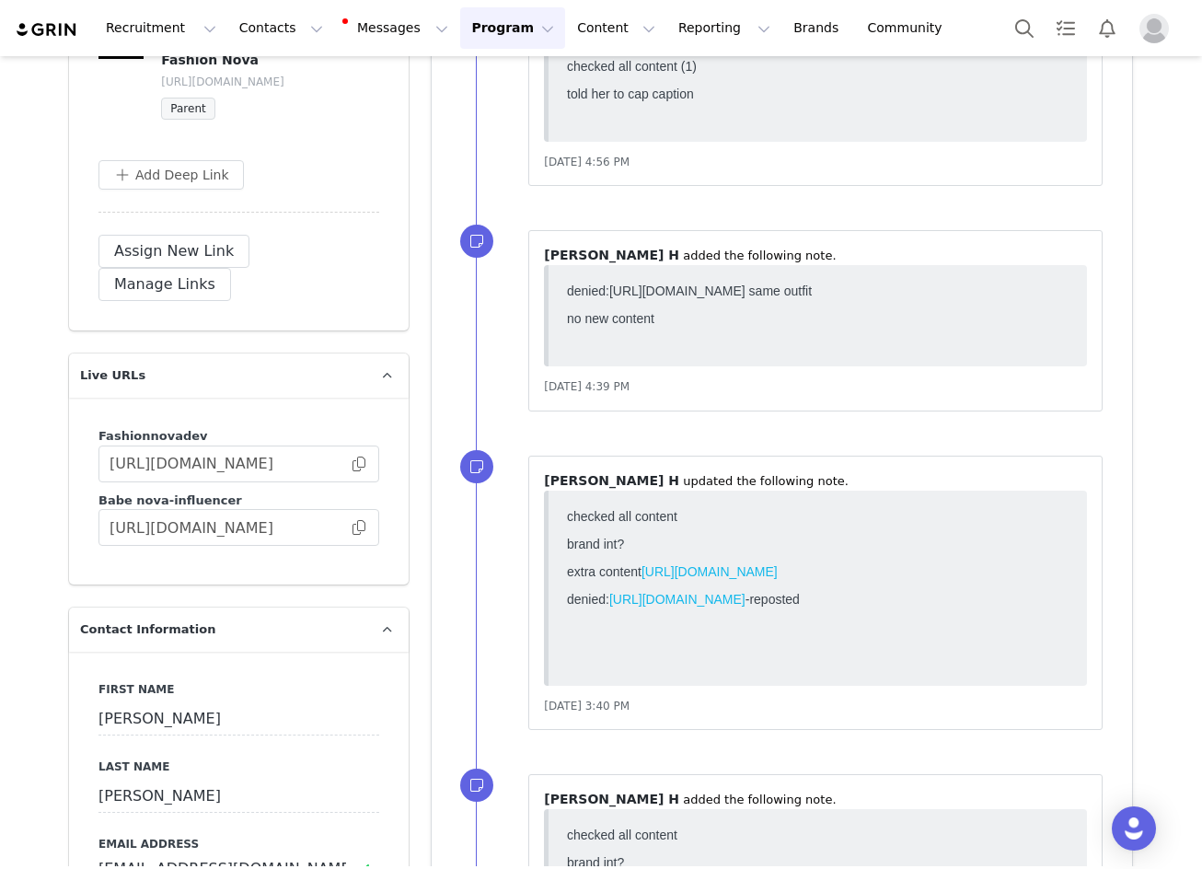
scroll to position [2392, 0]
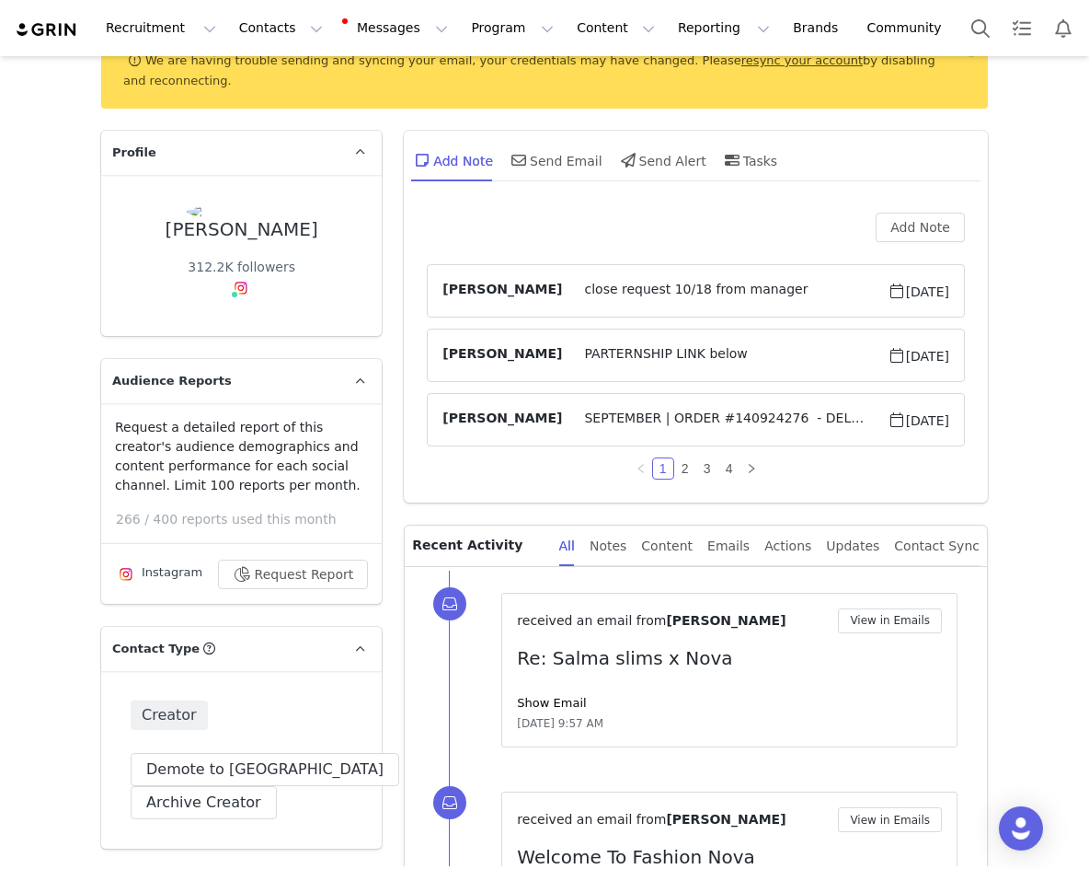
scroll to position [276, 0]
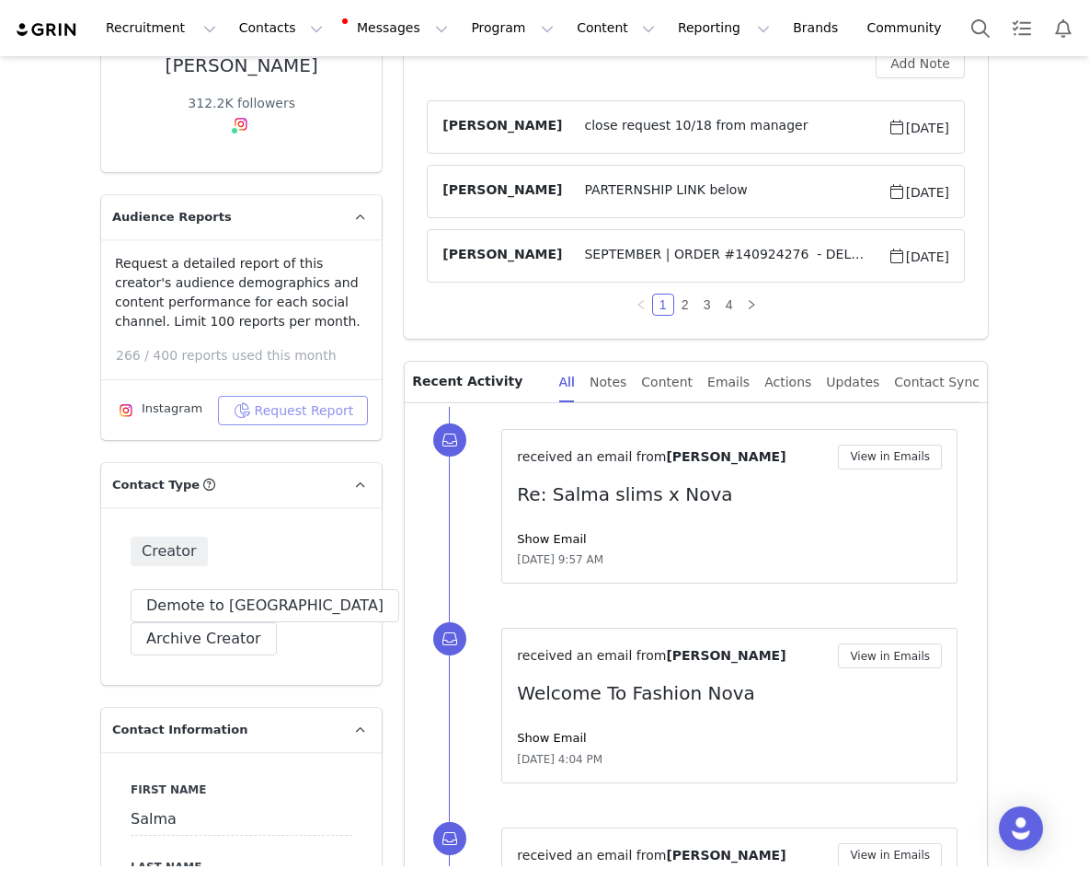
click at [302, 399] on button "Request Report" at bounding box center [293, 410] width 151 height 29
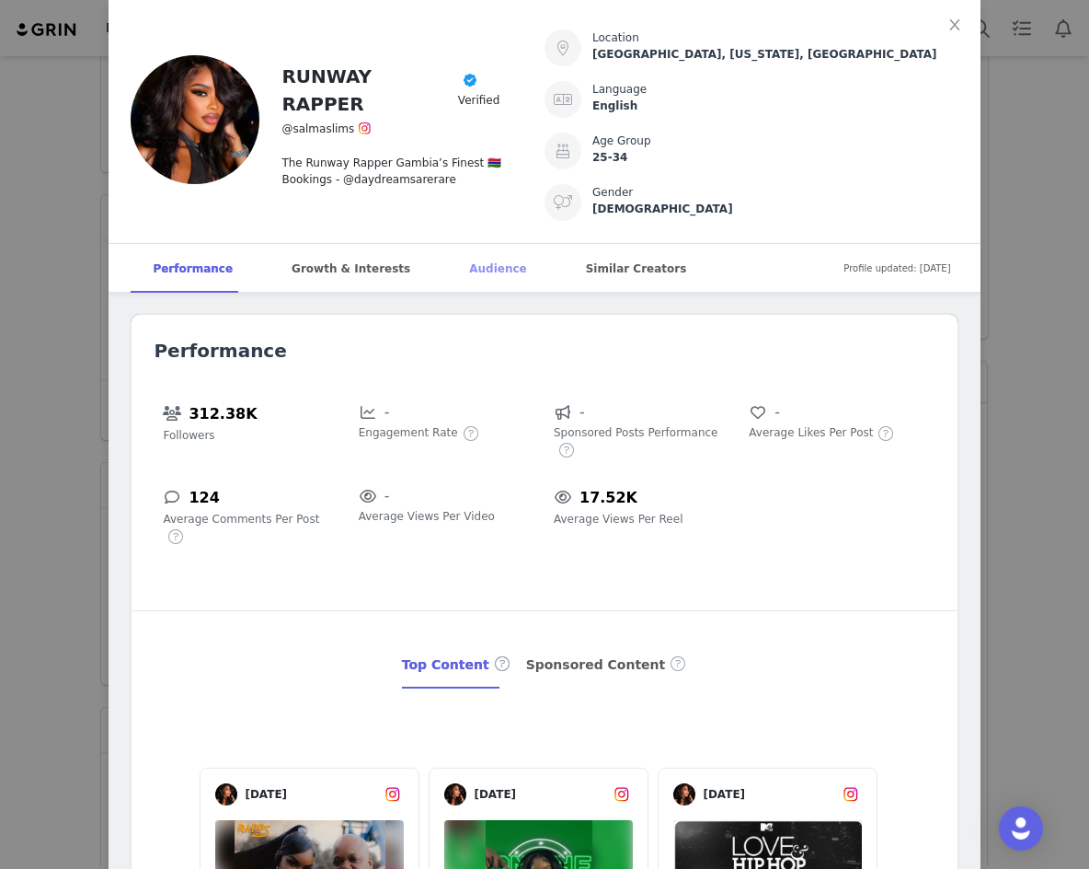
click at [447, 270] on div "Audience" at bounding box center [497, 269] width 101 height 50
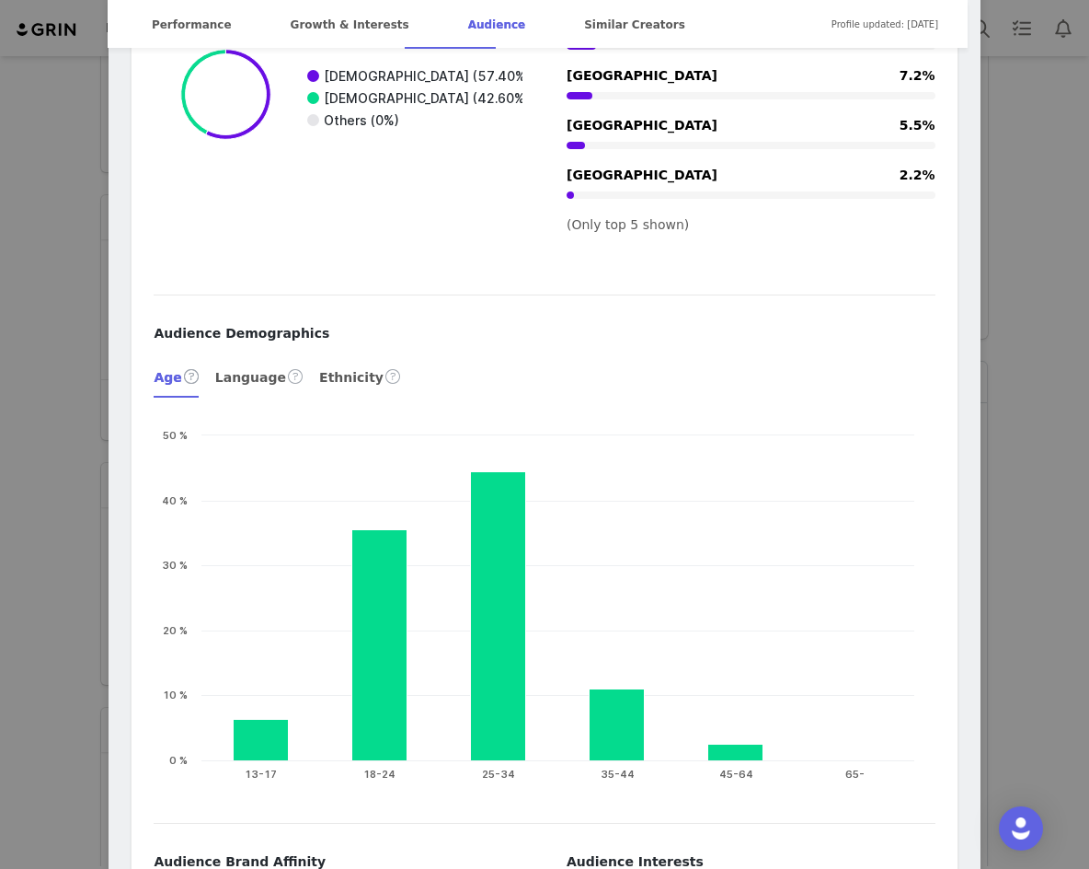
scroll to position [3085, 0]
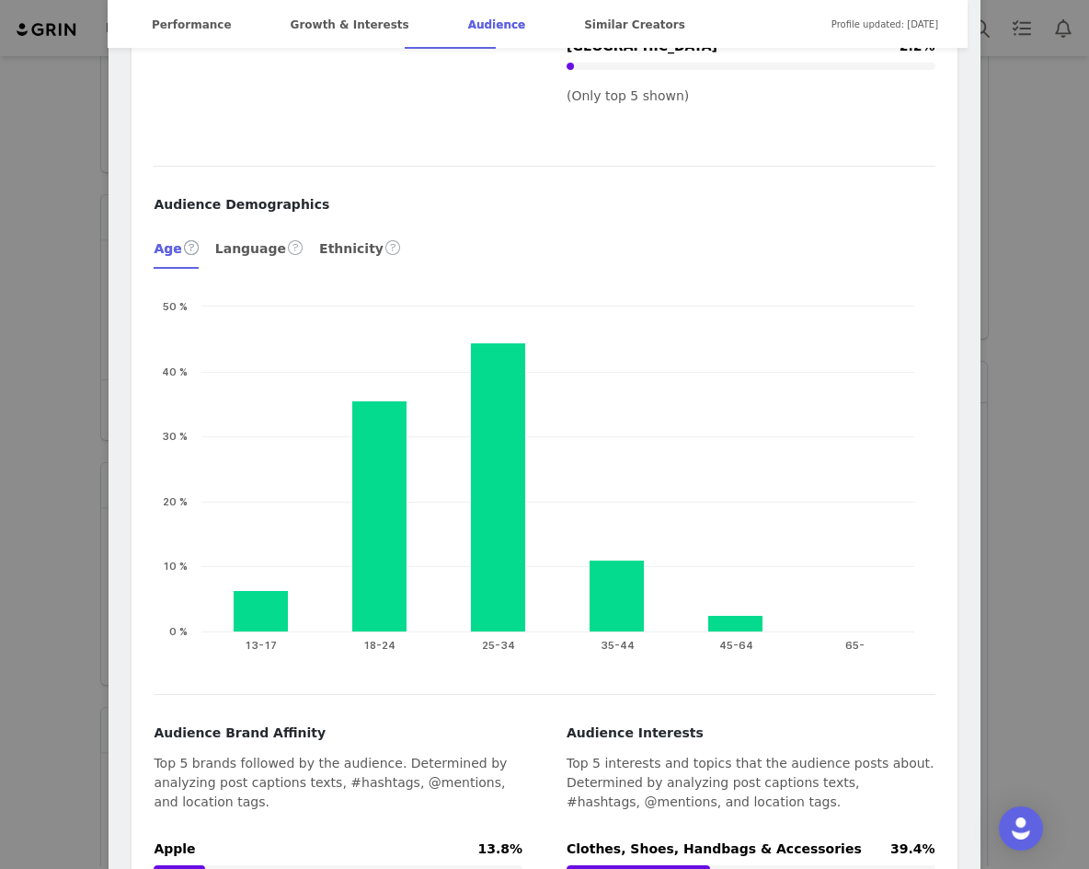
click at [976, 155] on div "RUNWAY RAPPER Verified @salmaslims The Runway Rapper [GEOGRAPHIC_DATA]’s Finest…" at bounding box center [544, 434] width 1089 height 869
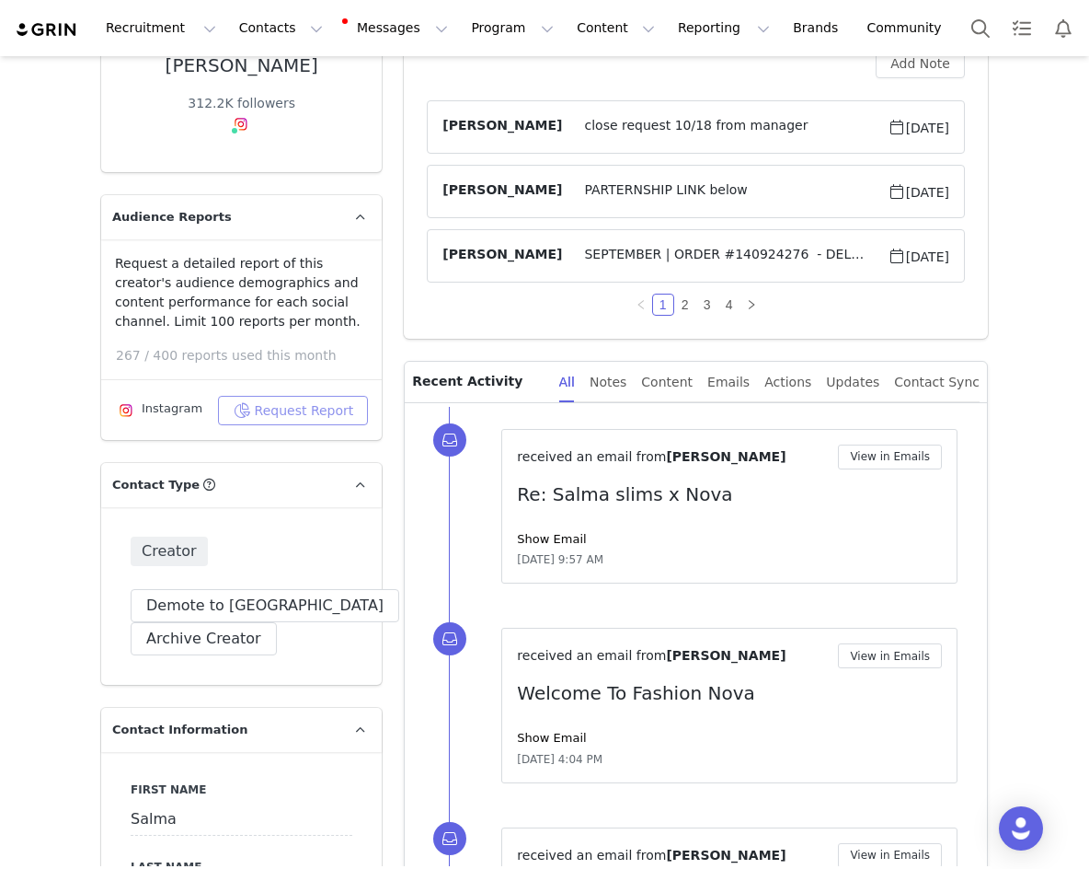
scroll to position [0, 0]
click at [961, 44] on button "Search" at bounding box center [981, 27] width 40 height 41
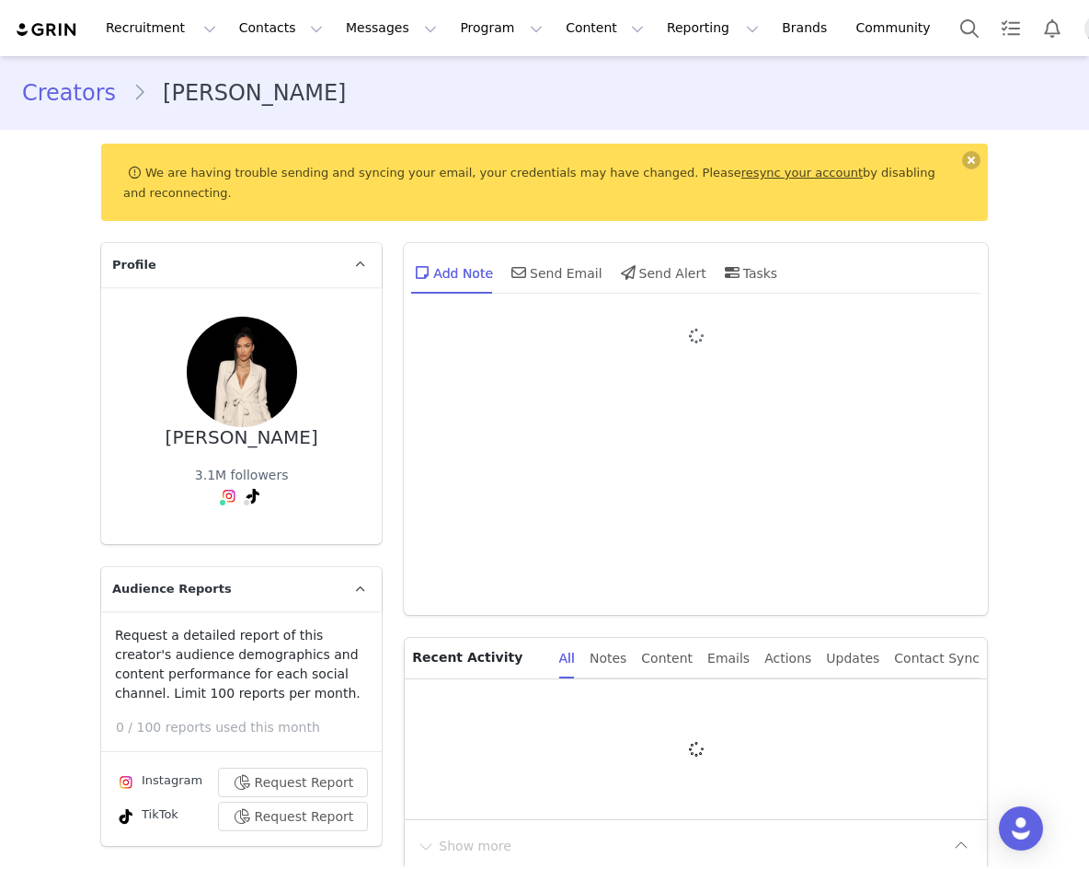
type input "+1 ([GEOGRAPHIC_DATA])"
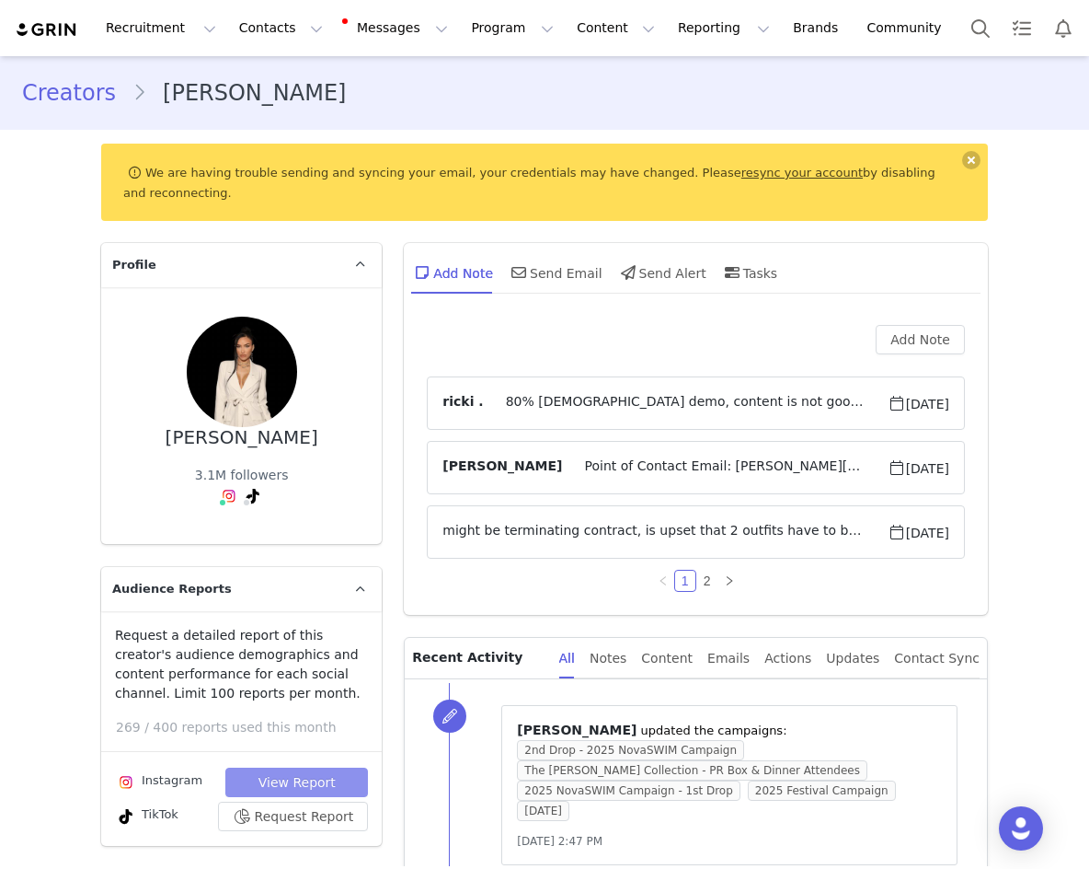
click at [310, 767] on button "View Report" at bounding box center [296, 781] width 143 height 29
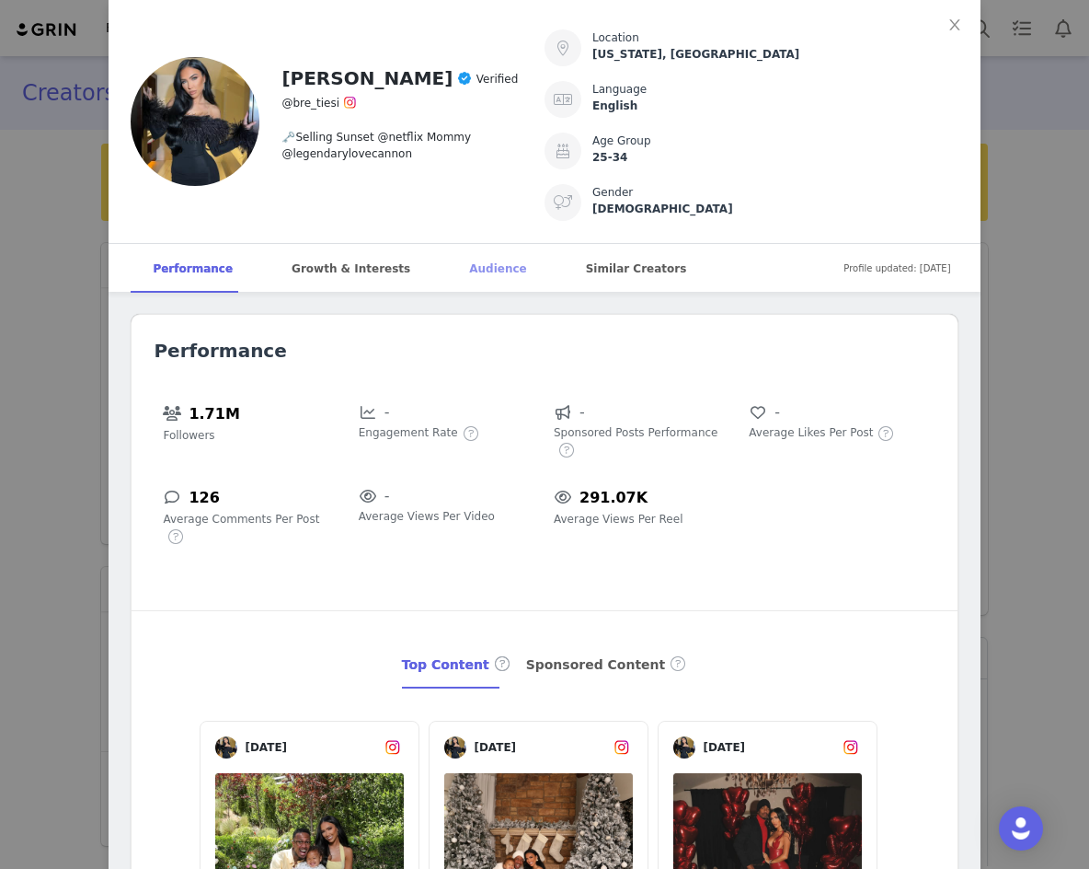
click at [472, 264] on div "Audience" at bounding box center [497, 269] width 101 height 50
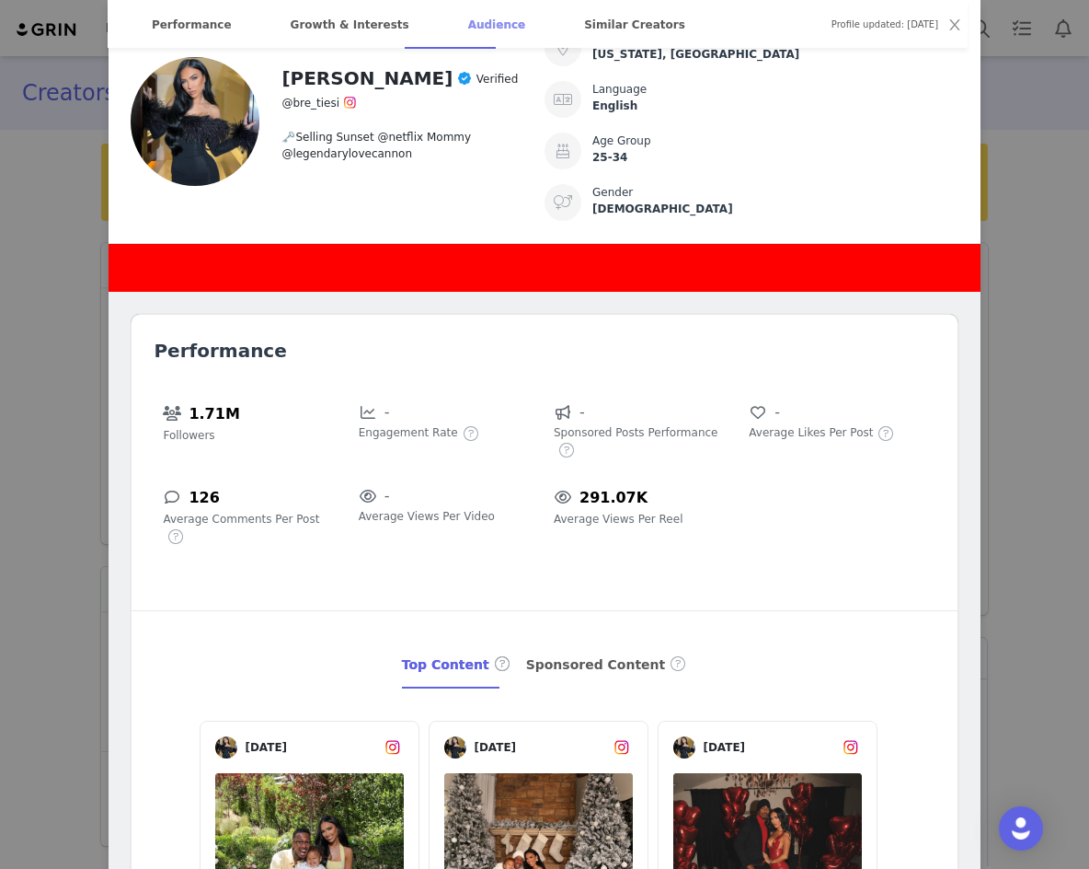
scroll to position [2662, 0]
